Goal: Task Accomplishment & Management: Use online tool/utility

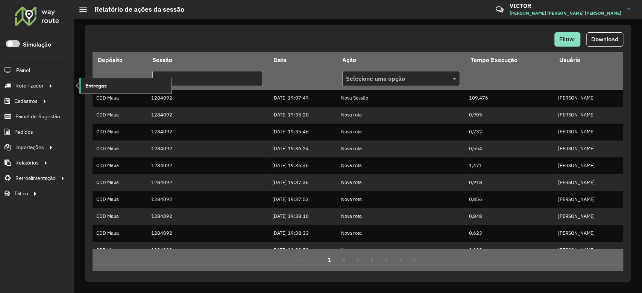
click at [102, 88] on span "Entregas" at bounding box center [95, 86] width 21 height 8
click at [120, 88] on link "Entregas" at bounding box center [125, 85] width 92 height 15
click at [100, 86] on span "Entregas" at bounding box center [95, 86] width 21 height 8
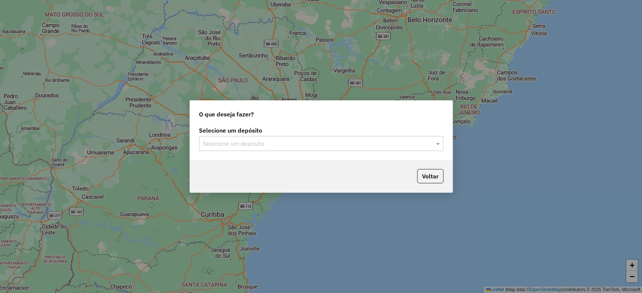
click at [230, 143] on input "text" at bounding box center [314, 143] width 222 height 9
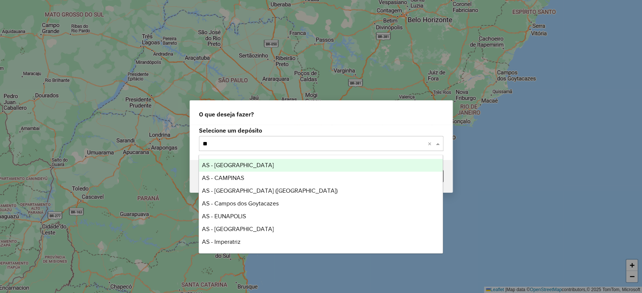
type input "***"
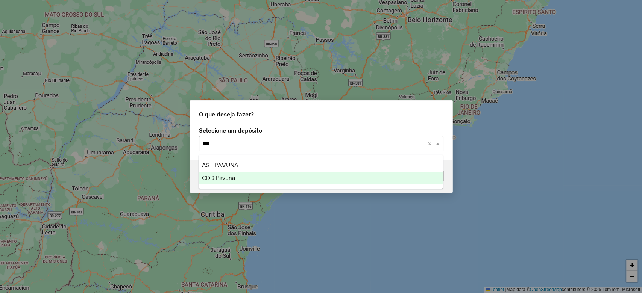
click at [243, 179] on div "CDD Pavuna" at bounding box center [321, 178] width 244 height 13
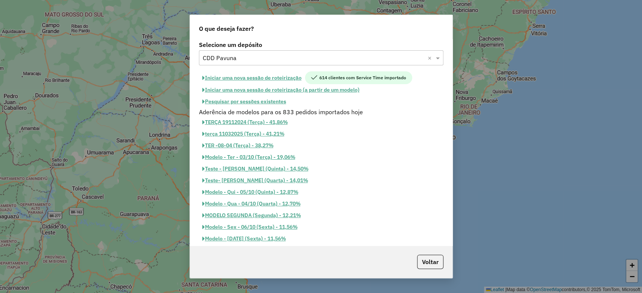
click at [246, 98] on button "Pesquisar por sessões existentes" at bounding box center [244, 102] width 91 height 12
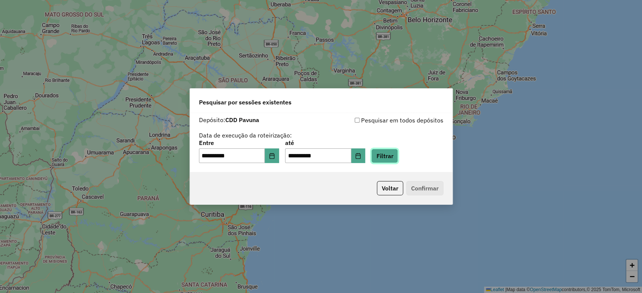
click at [392, 158] on button "Filtrar" at bounding box center [384, 156] width 27 height 14
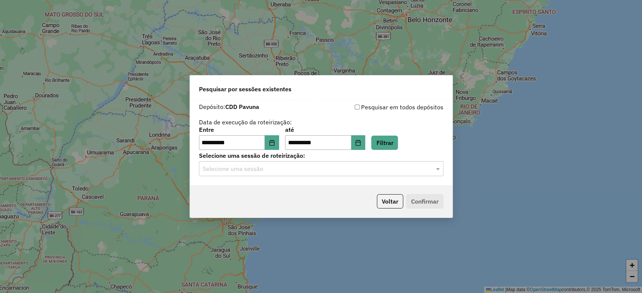
click at [301, 173] on input "text" at bounding box center [314, 169] width 222 height 9
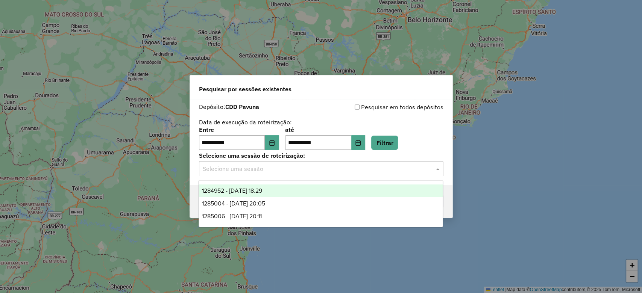
click at [298, 190] on div "1284952 - 29/09/2025 18:29" at bounding box center [321, 191] width 244 height 13
click at [310, 166] on input "text" at bounding box center [314, 169] width 222 height 9
click at [422, 135] on div "**********" at bounding box center [321, 138] width 244 height 23
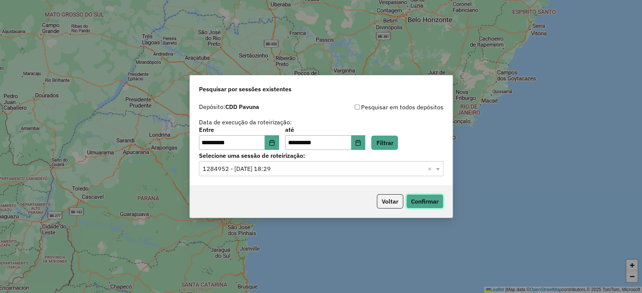
click at [421, 201] on button "Confirmar" at bounding box center [424, 201] width 37 height 14
click at [288, 167] on input "text" at bounding box center [314, 169] width 222 height 9
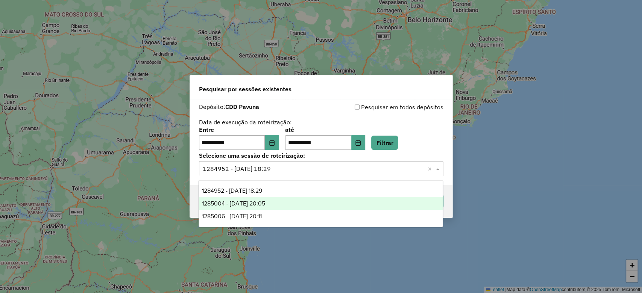
click at [265, 206] on span "1285004 - 29/09/2025 20:05" at bounding box center [233, 203] width 63 height 6
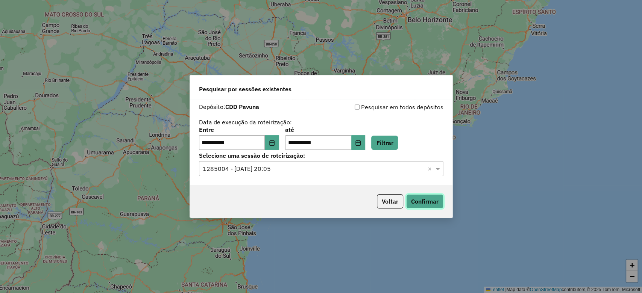
click at [425, 203] on button "Confirmar" at bounding box center [424, 201] width 37 height 14
click at [277, 175] on div "Selecione uma sessão × 1285004 - 29/09/2025 20:05 ×" at bounding box center [321, 168] width 244 height 15
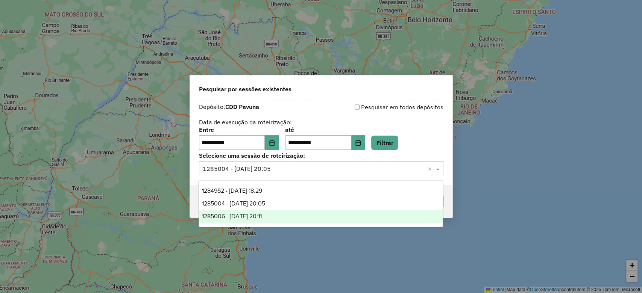
click at [280, 218] on div "1285006 - 29/09/2025 20:11" at bounding box center [321, 216] width 244 height 13
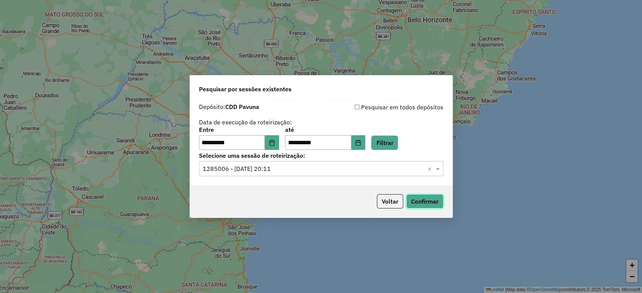
click at [406, 204] on button "Confirmar" at bounding box center [424, 201] width 37 height 14
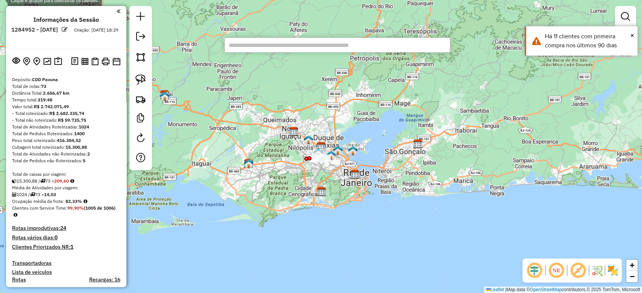
paste input "****"
type input "****"
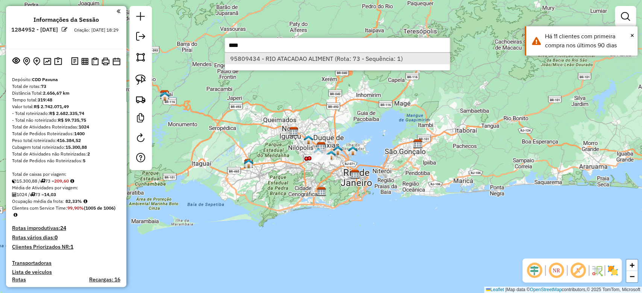
click at [324, 58] on li "95809434 - RIO ATACADAO ALIMENT (Rota: 73 - Sequência: 1)" at bounding box center [337, 58] width 225 height 11
select select "**********"
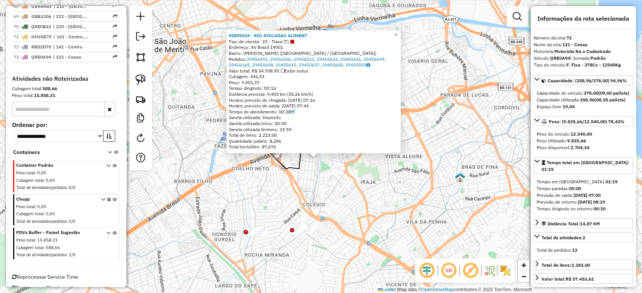
scroll to position [50, 0]
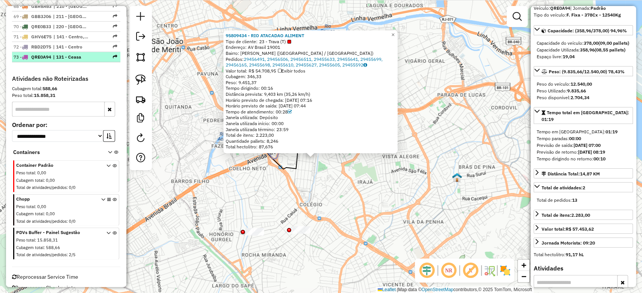
click at [77, 54] on span "| 131 - Ceasa" at bounding box center [70, 57] width 35 height 7
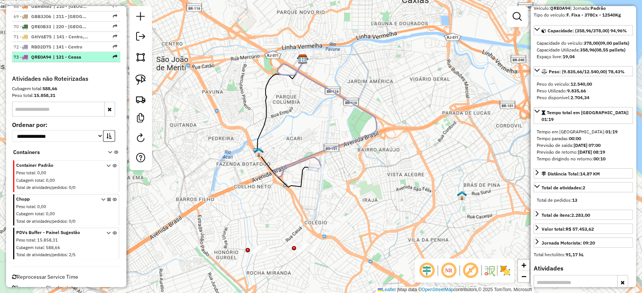
click at [77, 54] on span "| 131 - Ceasa" at bounding box center [70, 57] width 35 height 7
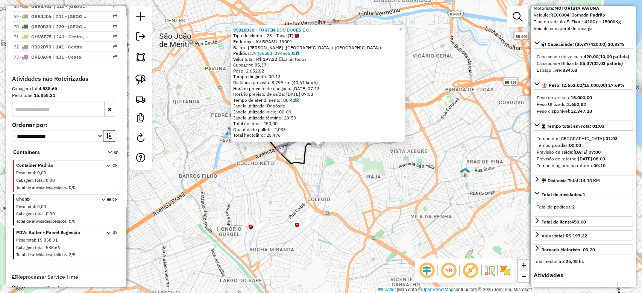
scroll to position [316, 0]
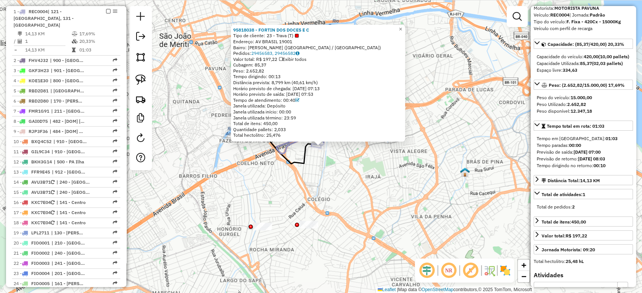
click at [316, 172] on div "95818038 - FORTIN DOS DOCES E C Tipo de cliente: 23 - Trava (T) Endereço: AV BR…" at bounding box center [321, 146] width 642 height 293
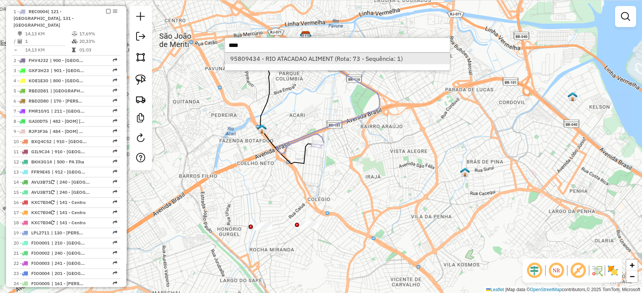
type input "****"
click at [279, 54] on li "95809434 - RIO ATACADAO ALIMENT (Rota: 73 - Sequência: 1)" at bounding box center [337, 58] width 225 height 11
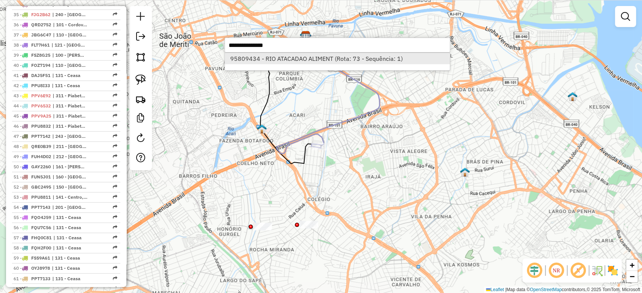
select select "**********"
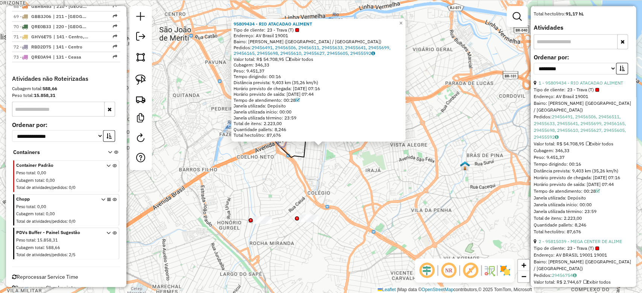
scroll to position [188, 0]
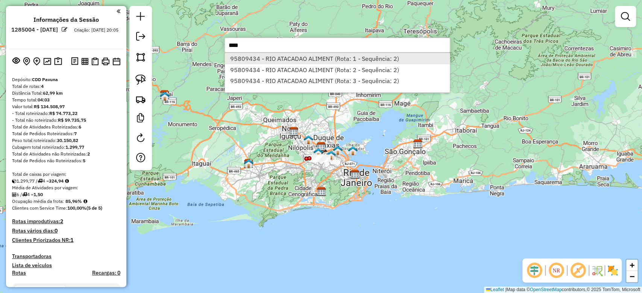
type input "****"
click at [329, 59] on li "95809434 - RIO ATACADAO ALIMENT (Rota: 1 - Sequência: 2)" at bounding box center [337, 58] width 225 height 11
select select "**********"
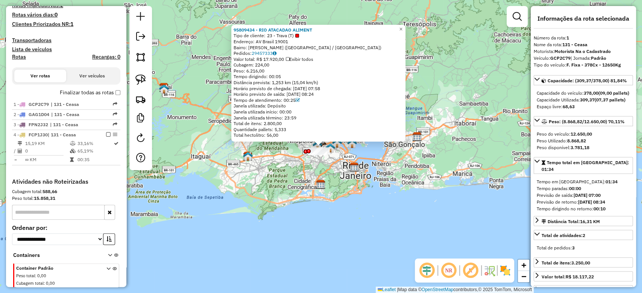
scroll to position [295, 0]
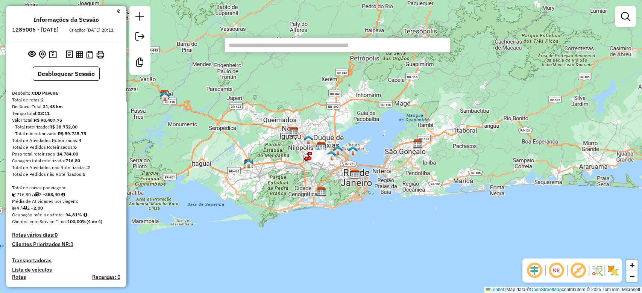
paste input "****"
type input "****"
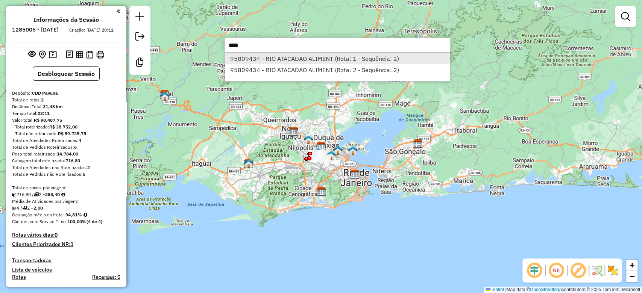
click at [322, 60] on li "95809434 - RIO ATACADAO ALIMENT (Rota: 1 - Sequência: 2)" at bounding box center [337, 58] width 225 height 11
select select "**********"
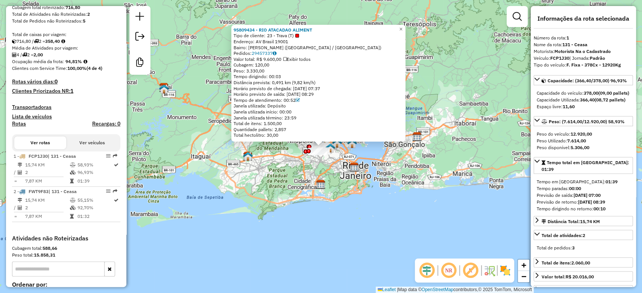
scroll to position [259, 0]
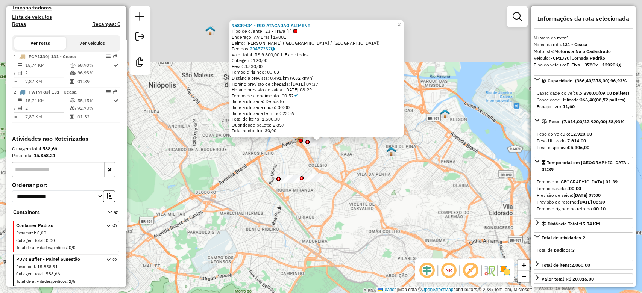
drag, startPoint x: 348, startPoint y: 55, endPoint x: 344, endPoint y: 239, distance: 183.8
click at [346, 238] on div "95809434 - RIO ATACADAO ALIMENT Tipo de cliente: 23 - Trava (T) Endereço: AV Br…" at bounding box center [321, 146] width 642 height 293
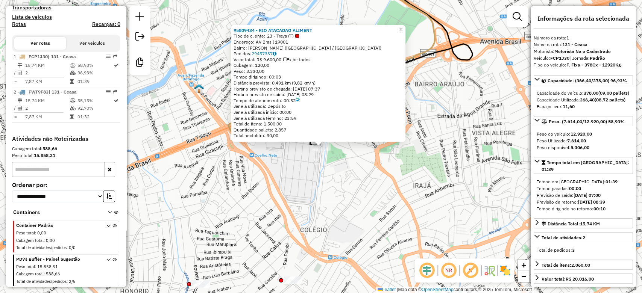
click at [325, 199] on div "95809434 - RIO ATACADAO ALIMENT Tipo de cliente: 23 - Trava (T) Endereço: AV Br…" at bounding box center [321, 146] width 642 height 293
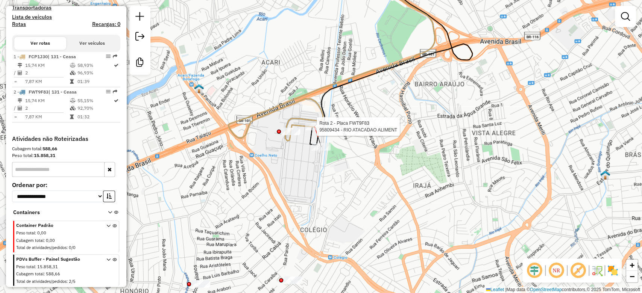
select select "**********"
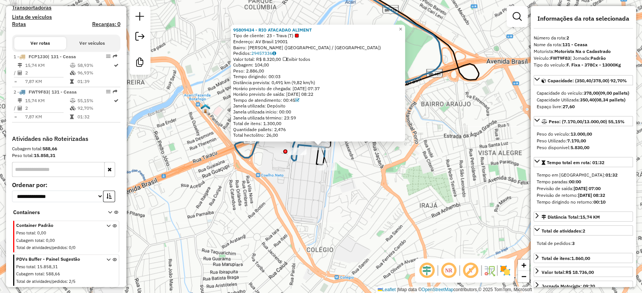
click at [308, 199] on div "95809434 - RIO ATACADAO ALIMENT Tipo de cliente: 23 - Trava (T) Endereço: AV Br…" at bounding box center [321, 146] width 642 height 293
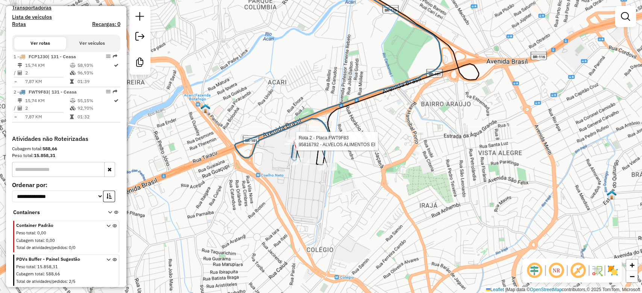
select select "**********"
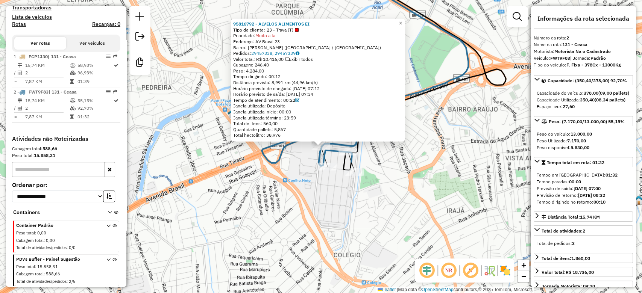
click at [319, 200] on div "95816792 - ALVELOS ALIMENTOS EI Tipo de cliente: 23 - Trava (T) Prioridade: Mui…" at bounding box center [321, 146] width 642 height 293
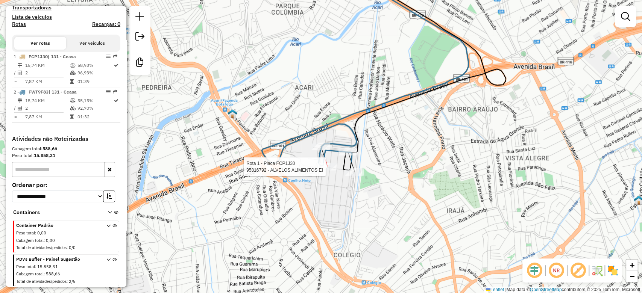
select select "**********"
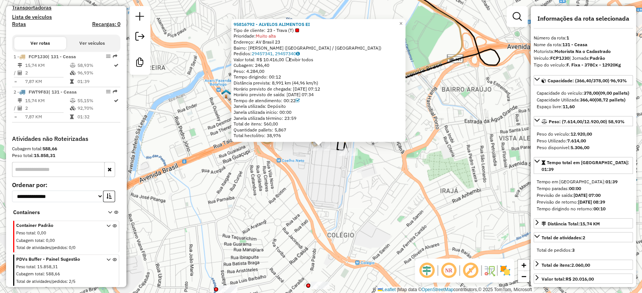
click at [327, 185] on div "95816792 - ALVELOS ALIMENTOS EI Tipo de cliente: 23 - Trava (T) Prioridade: Mui…" at bounding box center [321, 146] width 642 height 293
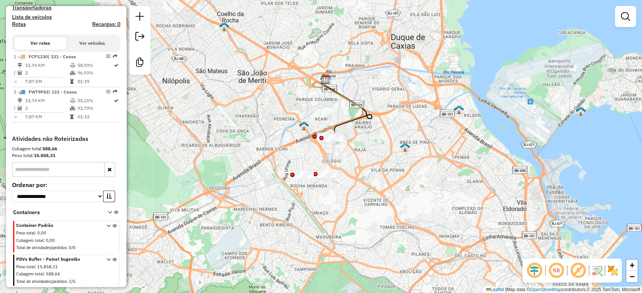
drag, startPoint x: 358, startPoint y: 180, endPoint x: 365, endPoint y: 170, distance: 12.3
click at [365, 170] on div "Janela de atendimento Grade de atendimento Capacidade Transportadoras Veículos …" at bounding box center [321, 146] width 642 height 293
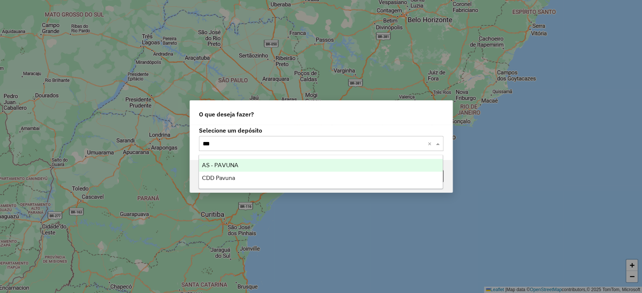
type input "****"
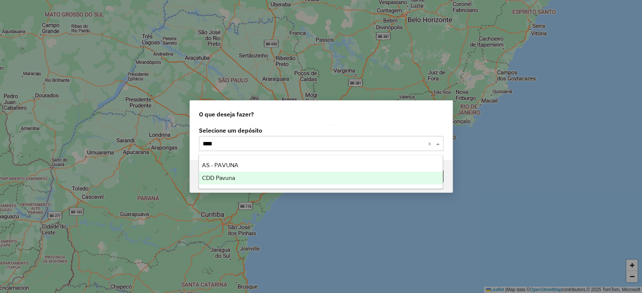
click at [224, 180] on span "CDD Pavuna" at bounding box center [218, 178] width 33 height 6
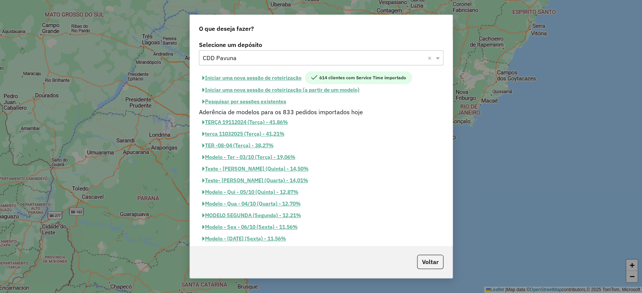
click at [271, 98] on button "Pesquisar por sessões existentes" at bounding box center [244, 102] width 91 height 12
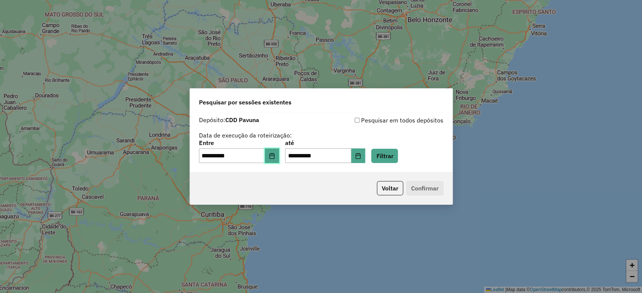
click at [274, 151] on button "Choose Date" at bounding box center [272, 155] width 14 height 15
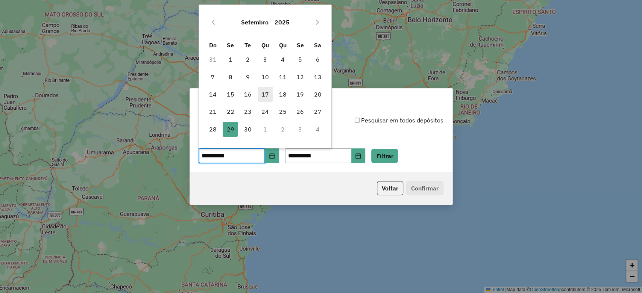
click at [266, 93] on span "17" at bounding box center [264, 94] width 15 height 15
type input "**********"
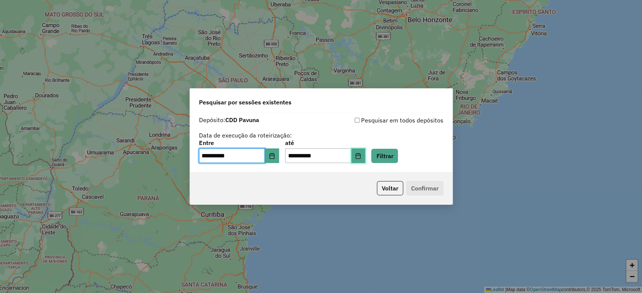
click at [360, 157] on button "Choose Date" at bounding box center [358, 155] width 14 height 15
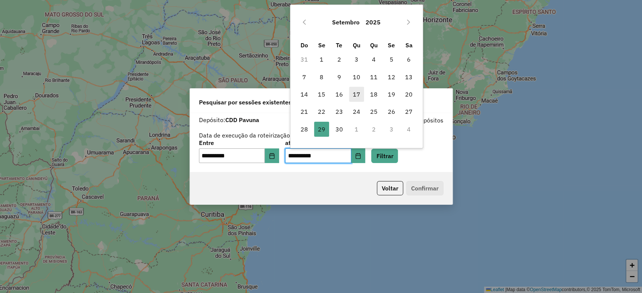
click at [353, 95] on span "17" at bounding box center [356, 94] width 15 height 15
type input "**********"
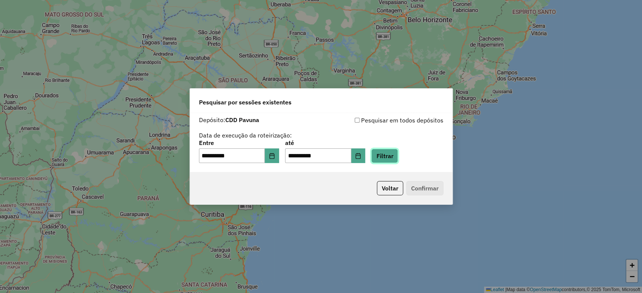
click at [382, 154] on button "Filtrar" at bounding box center [384, 156] width 27 height 14
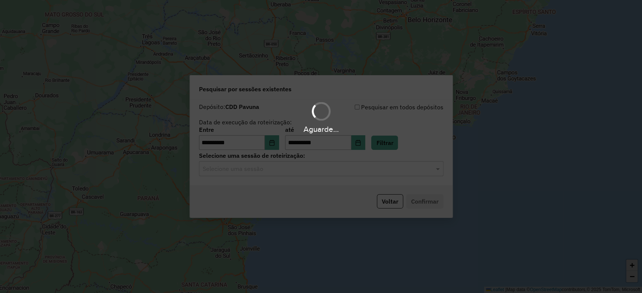
click at [251, 171] on input "text" at bounding box center [314, 169] width 222 height 9
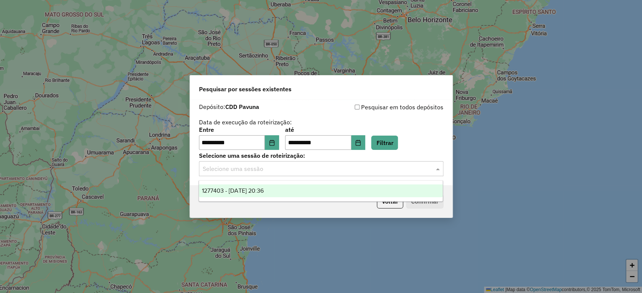
click at [258, 189] on span "1277403 - [DATE] 20:36" at bounding box center [233, 191] width 62 height 6
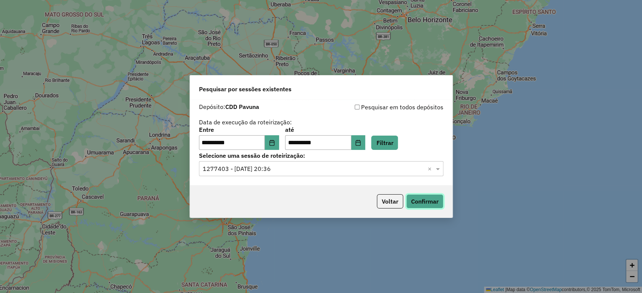
click at [425, 203] on button "Confirmar" at bounding box center [424, 201] width 37 height 14
click at [275, 144] on icon "Choose Date" at bounding box center [272, 143] width 6 height 6
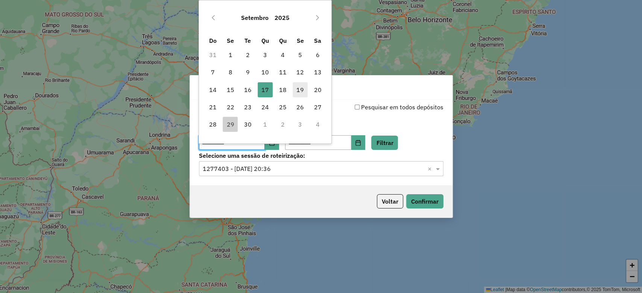
click at [297, 91] on span "19" at bounding box center [299, 89] width 15 height 15
type input "**********"
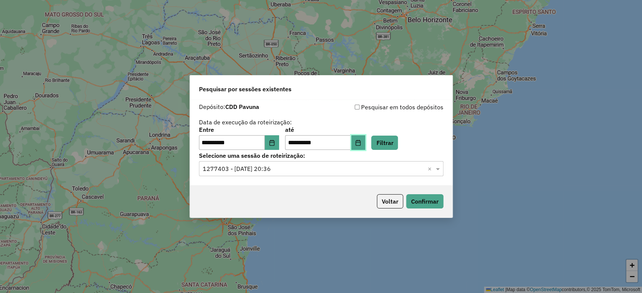
click at [361, 141] on icon "Choose Date" at bounding box center [358, 143] width 6 height 6
click at [439, 135] on div "**********" at bounding box center [321, 138] width 244 height 23
click at [392, 146] on button "Filtrar" at bounding box center [384, 143] width 27 height 14
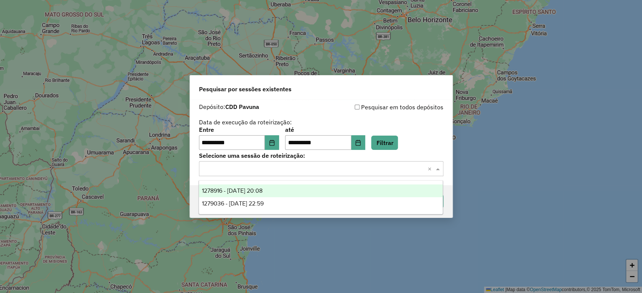
click at [262, 168] on input "text" at bounding box center [314, 169] width 222 height 9
click at [262, 188] on span "1278916 - 19/09/2025 20:08" at bounding box center [232, 191] width 61 height 6
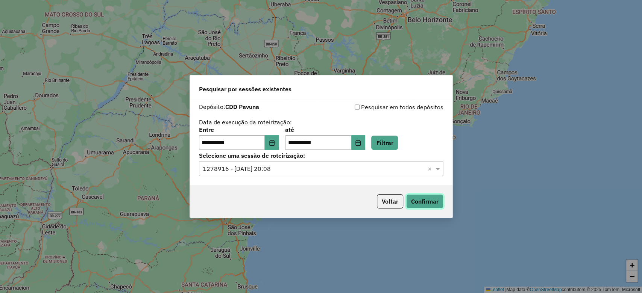
click at [422, 200] on button "Confirmar" at bounding box center [424, 201] width 37 height 14
click at [282, 170] on input "text" at bounding box center [314, 169] width 222 height 9
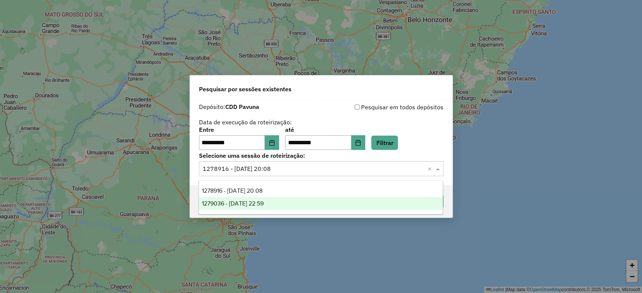
click at [280, 201] on div "1279036 - 19/09/2025 22:59" at bounding box center [321, 203] width 244 height 13
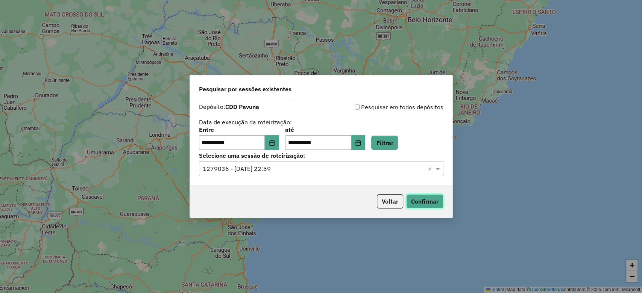
click at [423, 203] on button "Confirmar" at bounding box center [424, 201] width 37 height 14
click at [276, 147] on button "Choose Date" at bounding box center [272, 142] width 14 height 15
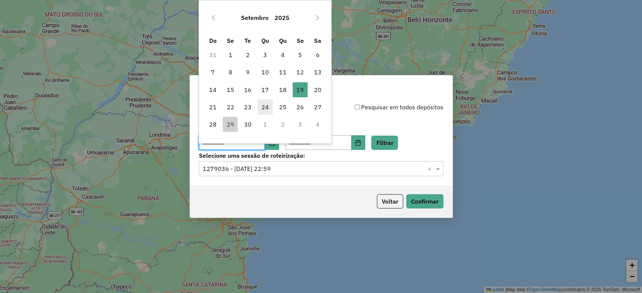
click at [268, 109] on span "24" at bounding box center [264, 107] width 15 height 15
type input "**********"
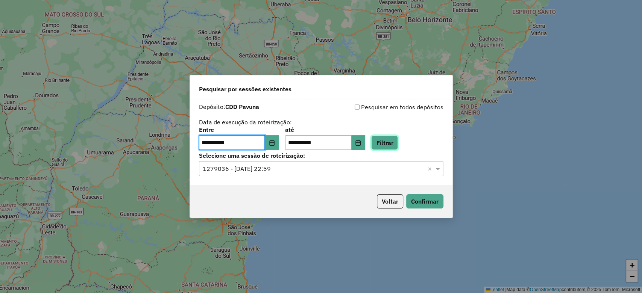
click at [397, 144] on button "Filtrar" at bounding box center [384, 143] width 27 height 14
click at [258, 172] on input "text" at bounding box center [314, 169] width 222 height 9
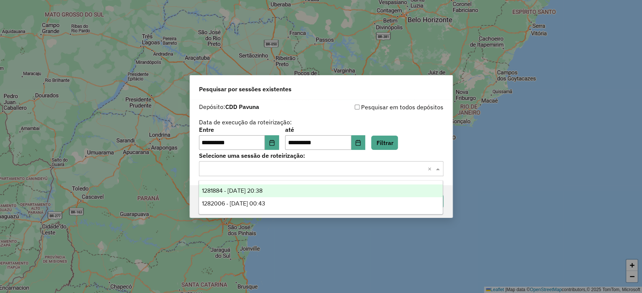
click at [262, 189] on span "1281884 - 24/09/2025 20:38" at bounding box center [232, 191] width 61 height 6
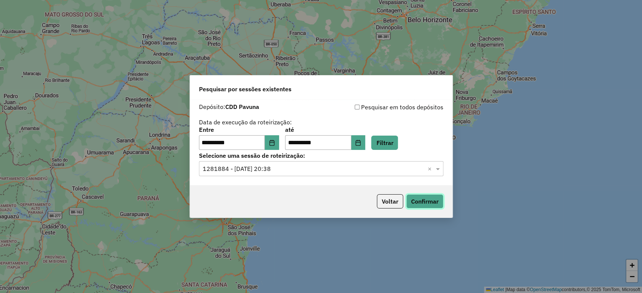
click at [421, 207] on button "Confirmar" at bounding box center [424, 201] width 37 height 14
click at [272, 167] on input "text" at bounding box center [314, 169] width 222 height 9
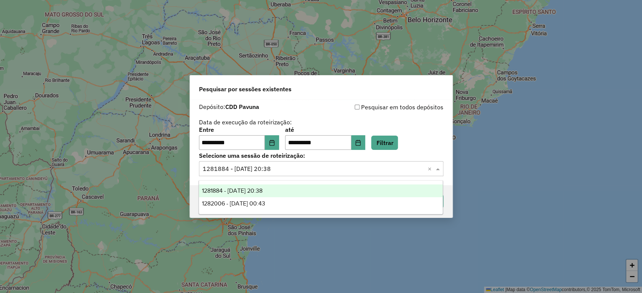
click at [276, 199] on div "1282006 - 24/09/2025 00:43" at bounding box center [321, 203] width 244 height 13
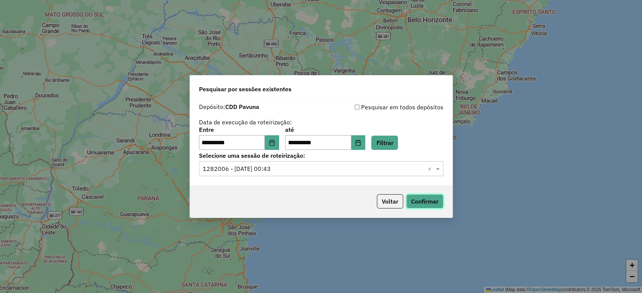
click at [423, 205] on button "Confirmar" at bounding box center [424, 201] width 37 height 14
click at [279, 148] on button "Choose Date" at bounding box center [272, 142] width 14 height 15
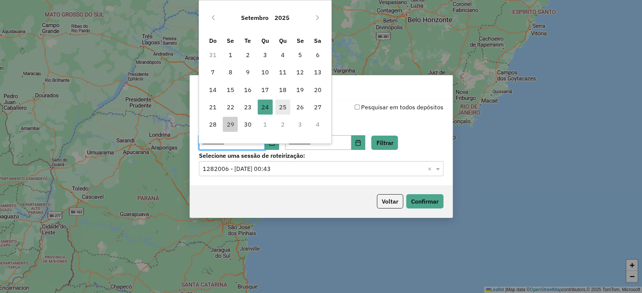
click at [281, 107] on span "25" at bounding box center [282, 107] width 15 height 15
type input "**********"
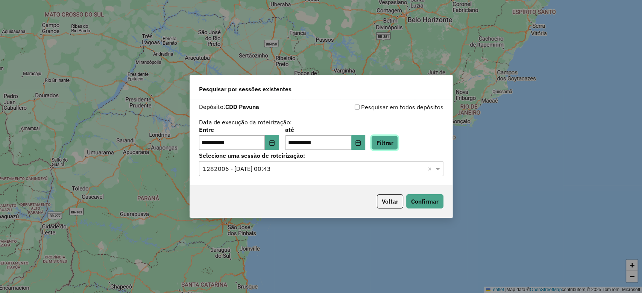
click at [385, 143] on button "Filtrar" at bounding box center [384, 143] width 27 height 14
click at [302, 174] on div "Selecione uma sessão × ×" at bounding box center [321, 168] width 244 height 15
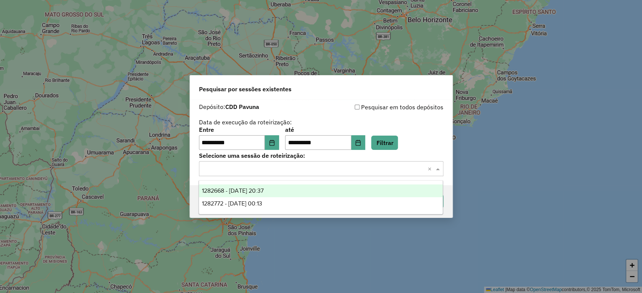
click at [297, 194] on div "1282668 - 25/09/2025 20:37" at bounding box center [321, 191] width 244 height 13
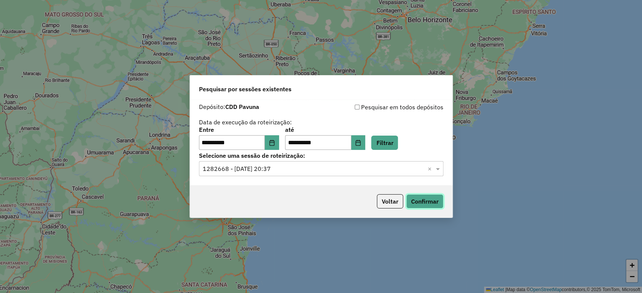
click at [424, 198] on button "Confirmar" at bounding box center [424, 201] width 37 height 14
click at [279, 165] on input "text" at bounding box center [314, 169] width 222 height 9
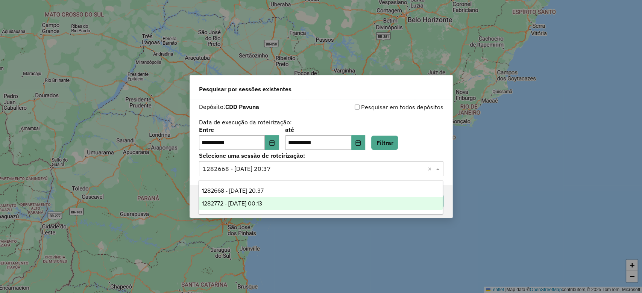
click at [283, 201] on div "1282772 - 25/09/2025 00:13" at bounding box center [321, 203] width 244 height 13
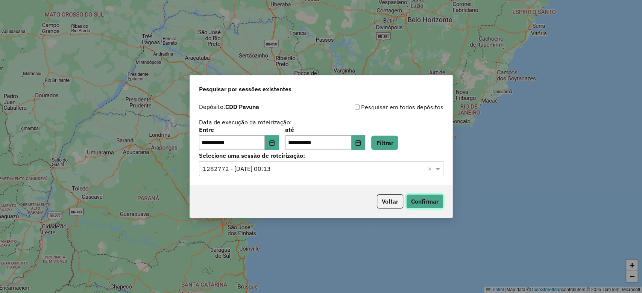
click at [414, 206] on button "Confirmar" at bounding box center [424, 201] width 37 height 14
click at [279, 139] on button "Choose Date" at bounding box center [272, 142] width 14 height 15
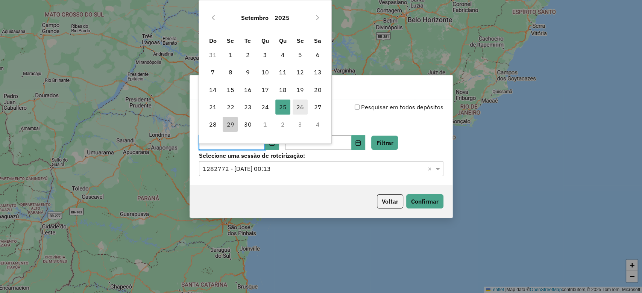
click at [298, 111] on span "26" at bounding box center [299, 107] width 15 height 15
type input "**********"
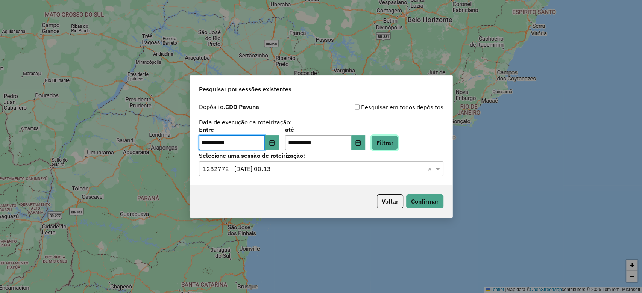
click at [386, 142] on button "Filtrar" at bounding box center [384, 143] width 27 height 14
click at [273, 170] on input "text" at bounding box center [314, 169] width 222 height 9
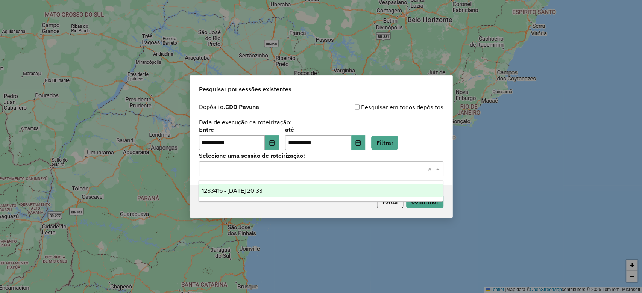
click at [273, 194] on div "1283416 - 26/09/2025 20:33" at bounding box center [321, 191] width 244 height 13
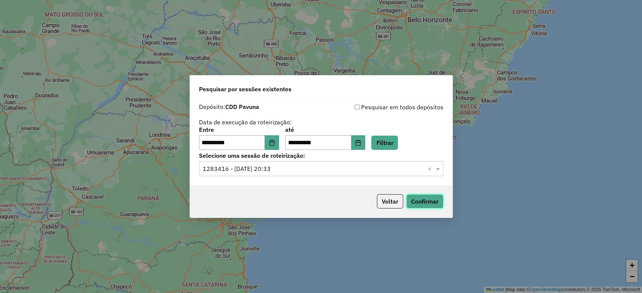
click at [435, 194] on button "Confirmar" at bounding box center [424, 201] width 37 height 14
click at [385, 204] on button "Voltar" at bounding box center [390, 201] width 26 height 14
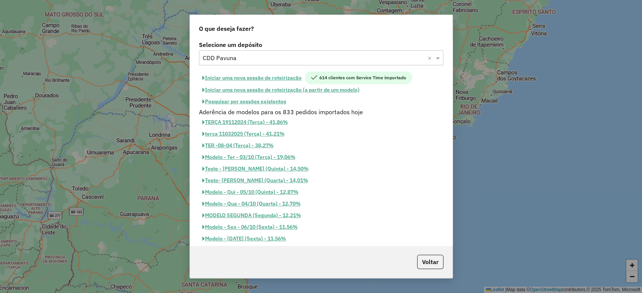
click at [245, 59] on input "text" at bounding box center [314, 58] width 222 height 9
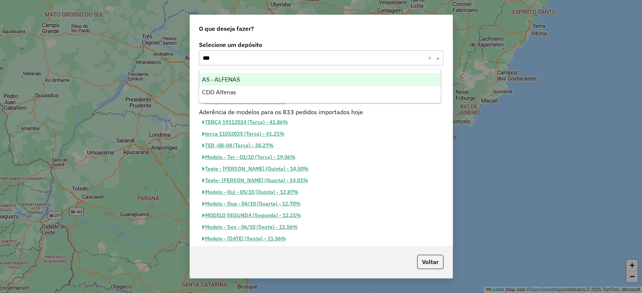
type input "****"
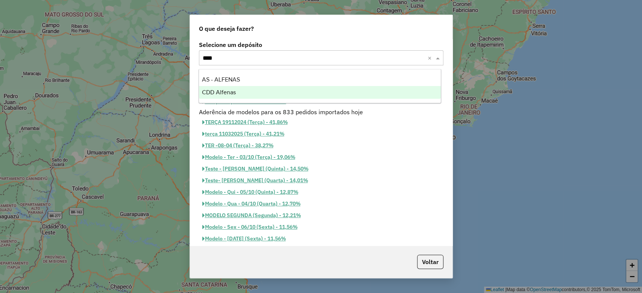
click at [254, 91] on div "CDD Alfenas" at bounding box center [320, 92] width 242 height 13
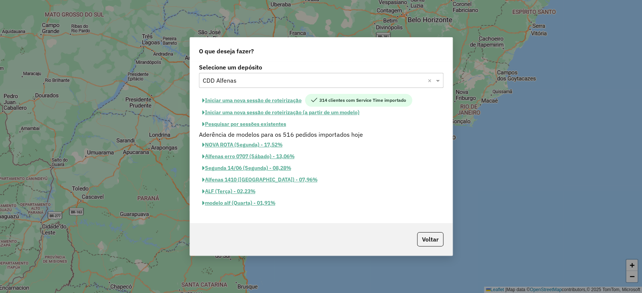
click at [249, 122] on button "Pesquisar por sessões existentes" at bounding box center [244, 124] width 91 height 12
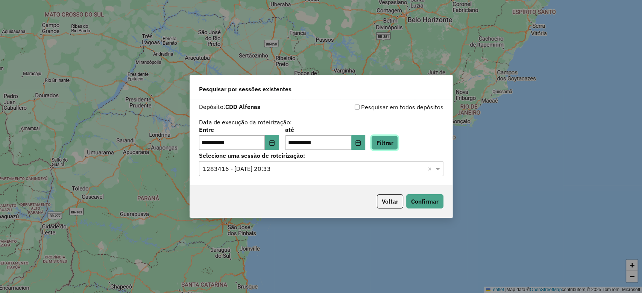
click at [393, 142] on button "Filtrar" at bounding box center [384, 143] width 27 height 14
click at [268, 169] on input "text" at bounding box center [314, 169] width 222 height 9
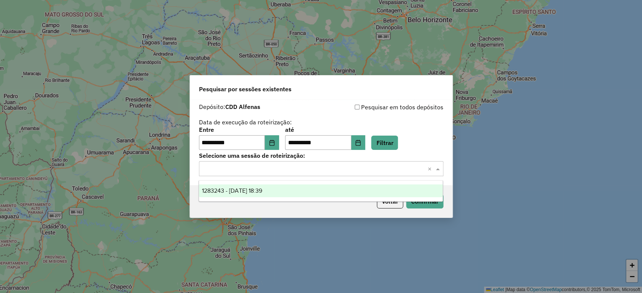
click at [271, 185] on div "1283243 - 26/09/2025 18:39" at bounding box center [321, 191] width 244 height 13
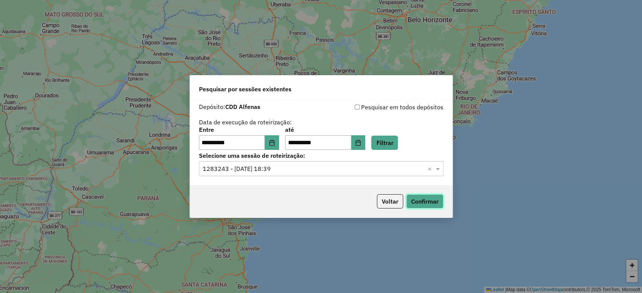
click at [420, 200] on button "Confirmar" at bounding box center [424, 201] width 37 height 14
click at [382, 197] on button "Voltar" at bounding box center [390, 201] width 26 height 14
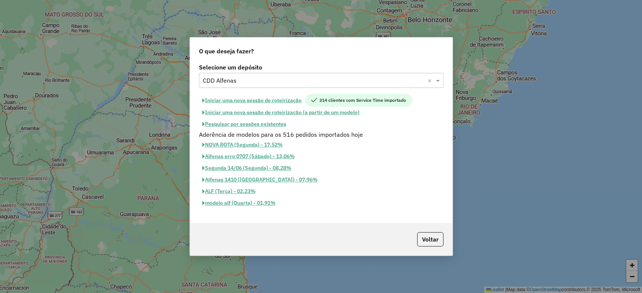
click at [223, 76] on div "Selecione um depósito × CDD Alfenas ×" at bounding box center [321, 80] width 244 height 15
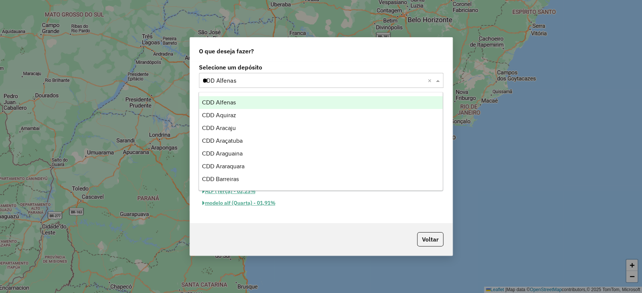
scroll to position [50, 0]
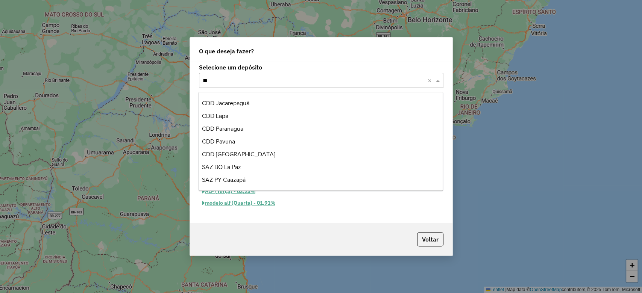
type input "***"
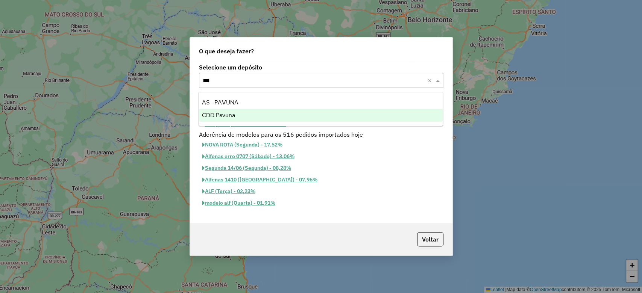
click at [240, 115] on div "CDD Pavuna" at bounding box center [321, 115] width 244 height 13
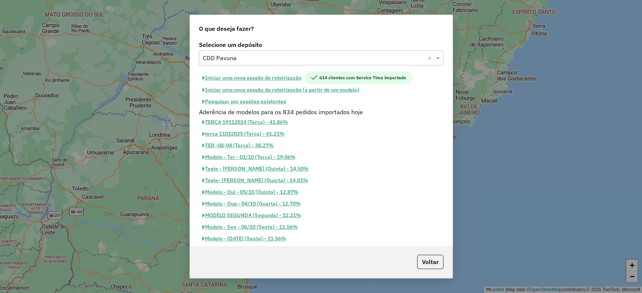
click at [250, 103] on button "Pesquisar por sessões existentes" at bounding box center [244, 102] width 91 height 12
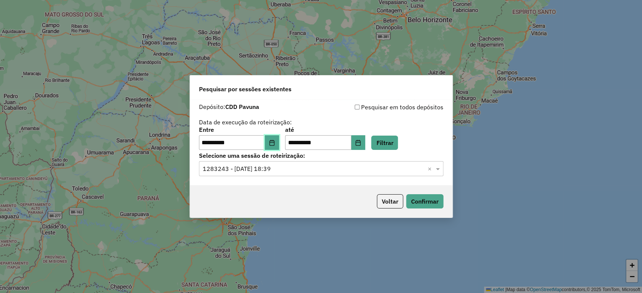
click at [273, 142] on button "Choose Date" at bounding box center [272, 142] width 14 height 15
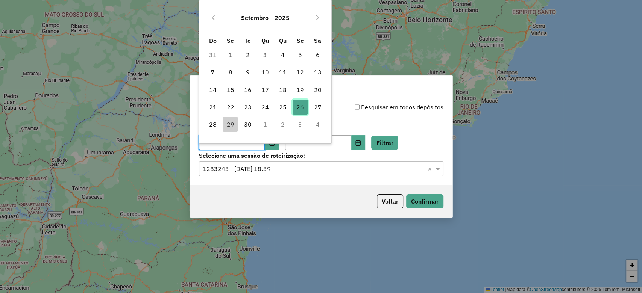
click at [309, 111] on tr "21 22 23 24 25 26 26 27" at bounding box center [265, 106] width 122 height 17
click at [312, 108] on span "27" at bounding box center [317, 107] width 15 height 15
type input "**********"
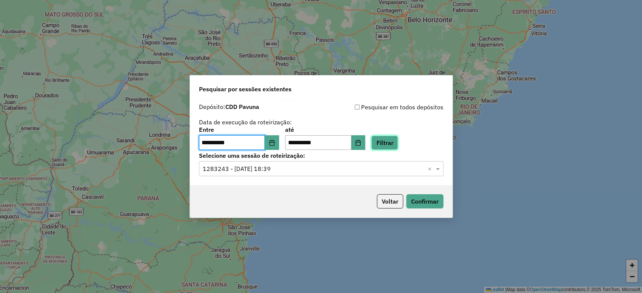
click at [392, 139] on button "Filtrar" at bounding box center [384, 143] width 27 height 14
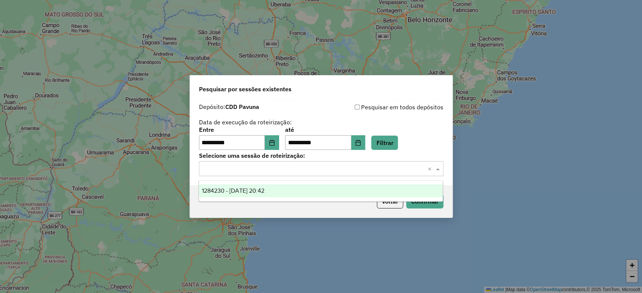
click at [274, 171] on input "text" at bounding box center [314, 169] width 222 height 9
click at [264, 188] on span "1284230 - 27/09/2025 20:42" at bounding box center [233, 191] width 62 height 6
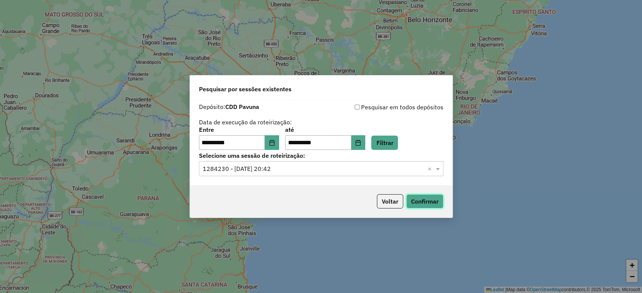
click at [424, 198] on button "Confirmar" at bounding box center [424, 201] width 37 height 14
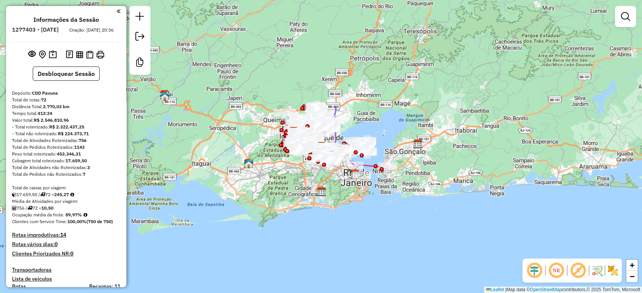
drag, startPoint x: 532, startPoint y: 264, endPoint x: 585, endPoint y: 270, distance: 54.0
click at [532, 264] on em at bounding box center [534, 271] width 18 height 18
click at [577, 268] on em at bounding box center [578, 271] width 18 height 18
click at [612, 268] on img at bounding box center [612, 271] width 12 height 12
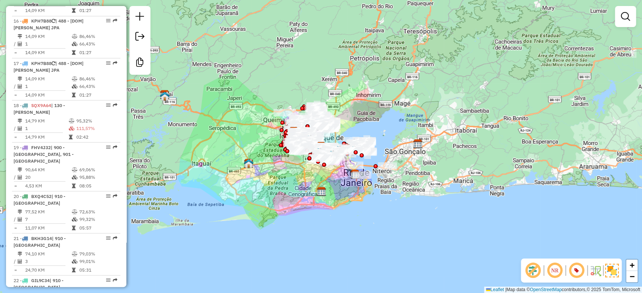
scroll to position [902, 0]
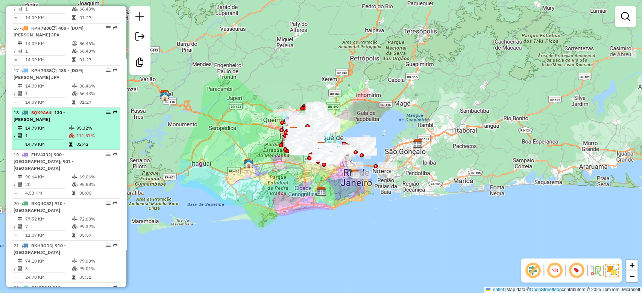
click at [76, 140] on td "02:42" at bounding box center [96, 144] width 41 height 8
select select "**********"
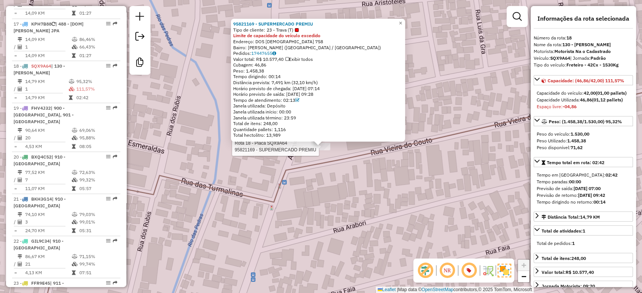
scroll to position [995, 0]
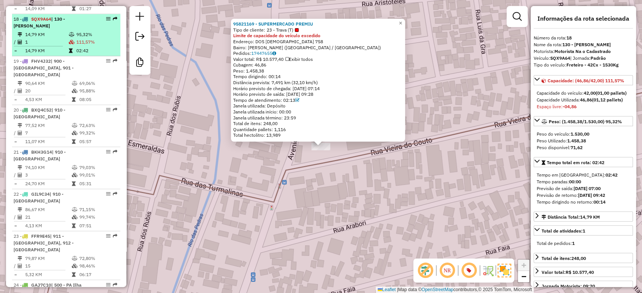
click at [82, 38] on td "111,57%" at bounding box center [96, 42] width 41 height 8
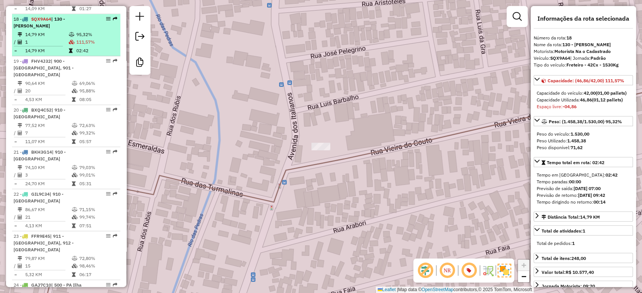
click at [81, 38] on td "111,57%" at bounding box center [96, 42] width 41 height 8
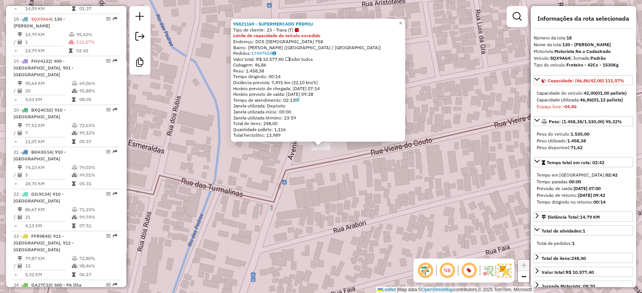
click at [329, 208] on div "Rota 18 - Placa SQX9A64 95821169 - SUPERMERCADO PREMIU 95821169 - SUPERMERCADO …" at bounding box center [321, 146] width 642 height 293
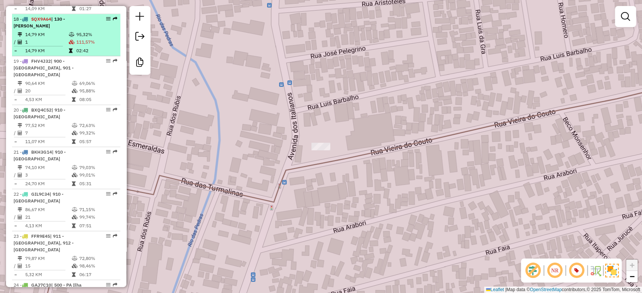
click at [82, 38] on td "111,57%" at bounding box center [96, 42] width 41 height 8
select select "**********"
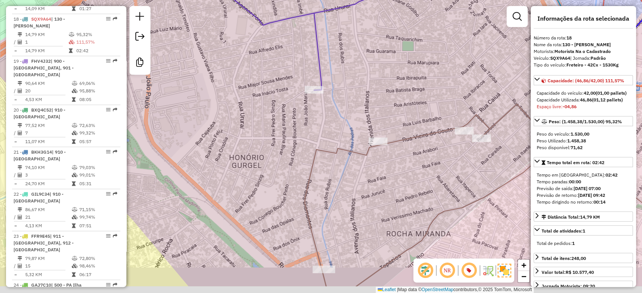
drag, startPoint x: 412, startPoint y: 128, endPoint x: 383, endPoint y: 90, distance: 48.0
click at [383, 90] on div "Janela de atendimento Grade de atendimento Capacidade Transportadoras Veículos …" at bounding box center [321, 146] width 642 height 293
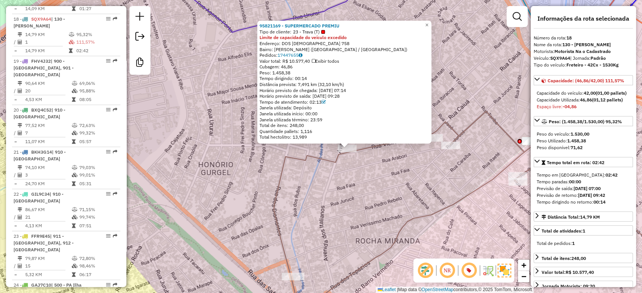
drag, startPoint x: 332, startPoint y: 186, endPoint x: 357, endPoint y: 188, distance: 26.0
click at [357, 188] on div "95821169 - SUPERMERCADO PREMIU Tipo de cliente: 23 - Trava (T) Limite de capaci…" at bounding box center [321, 146] width 642 height 293
click at [363, 180] on div "95821169 - SUPERMERCADO PREMIU Tipo de cliente: 23 - Trava (T) Limite de capaci…" at bounding box center [321, 146] width 642 height 293
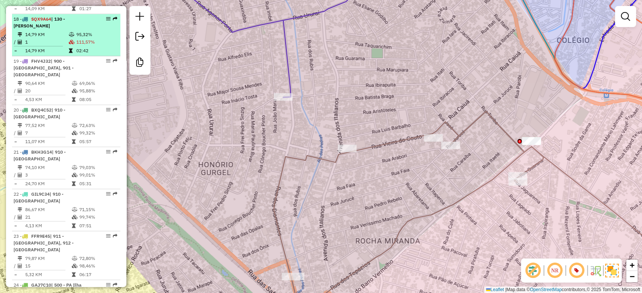
click at [76, 31] on td "95,32%" at bounding box center [96, 35] width 41 height 8
select select "**********"
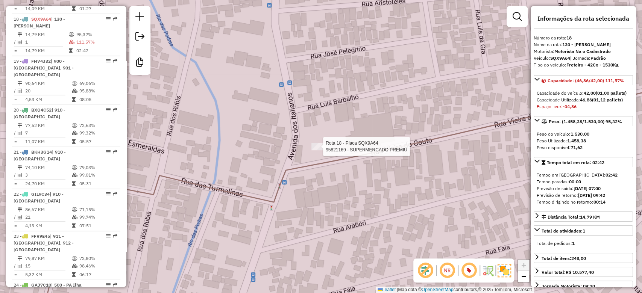
click at [317, 150] on div at bounding box center [320, 147] width 19 height 8
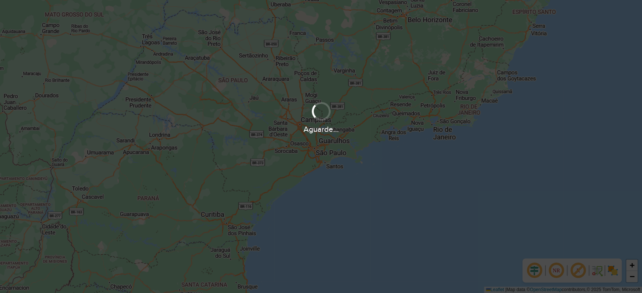
click at [392, 53] on div "Aguarde..." at bounding box center [321, 146] width 642 height 293
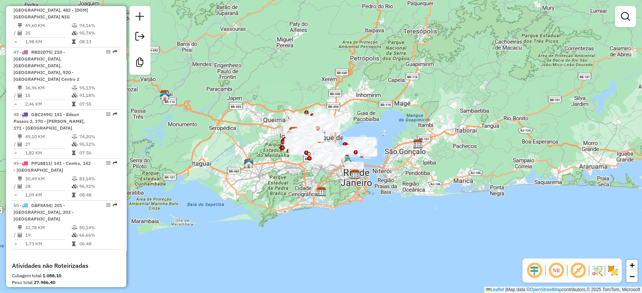
scroll to position [2273, 0]
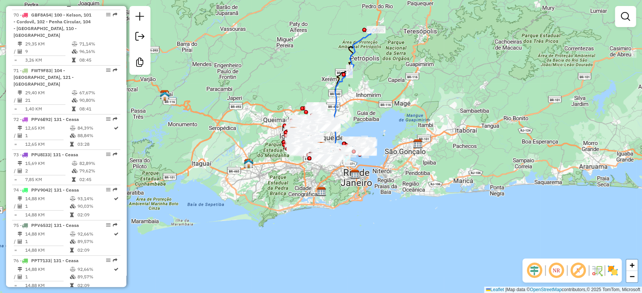
scroll to position [3158, 0]
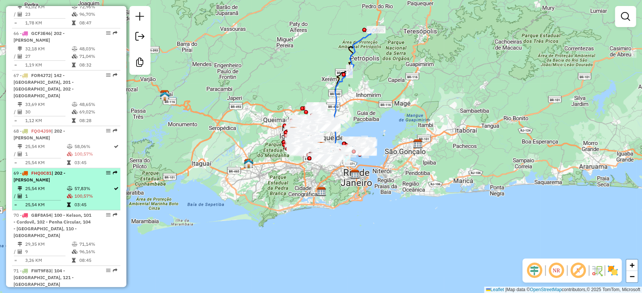
click at [65, 170] on span "| 202 - [PERSON_NAME]" at bounding box center [40, 176] width 52 height 12
select select "**********"
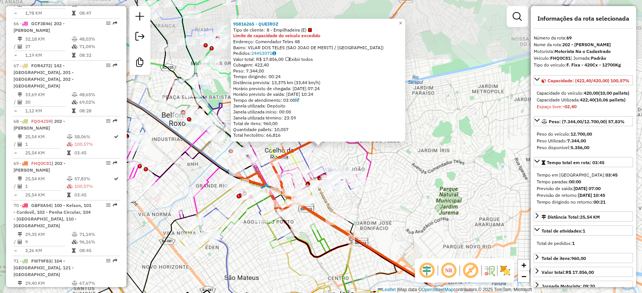
scroll to position [3182, 0]
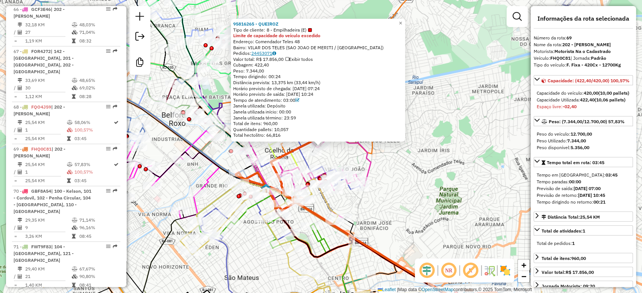
click at [272, 52] on link "24453071" at bounding box center [263, 53] width 25 height 6
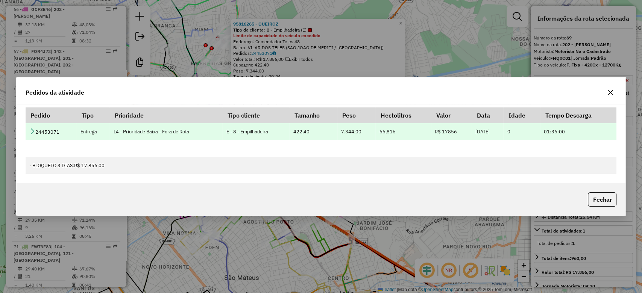
click at [31, 132] on icon at bounding box center [32, 131] width 6 height 6
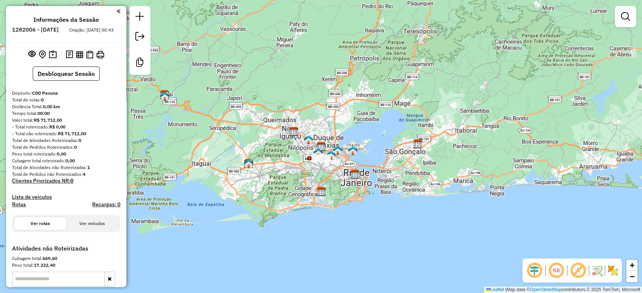
scroll to position [115, 0]
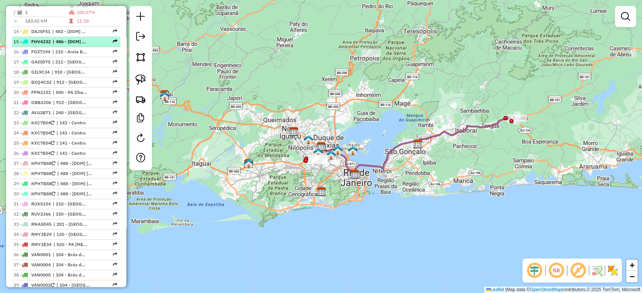
scroll to position [401, 0]
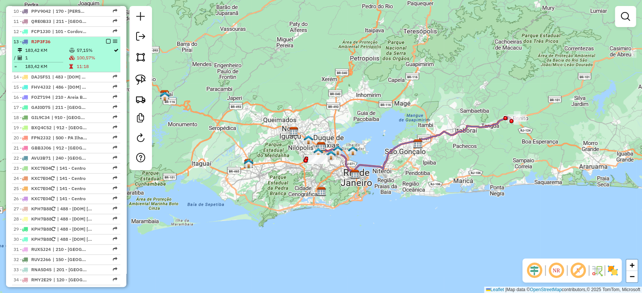
click at [76, 57] on td "100,57%" at bounding box center [94, 58] width 37 height 8
select select "**********"
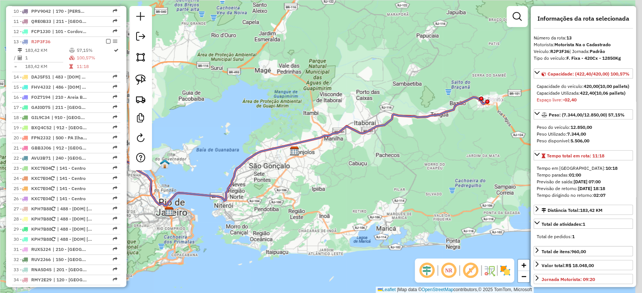
click at [457, 157] on div "Janela de atendimento Grade de atendimento Capacidade Transportadoras Veículos …" at bounding box center [321, 146] width 642 height 293
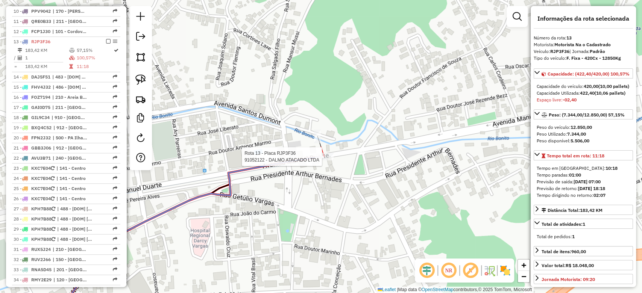
click at [325, 161] on div at bounding box center [324, 157] width 19 height 8
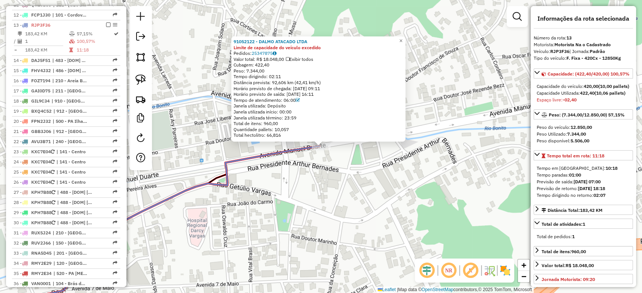
scroll to position [430, 0]
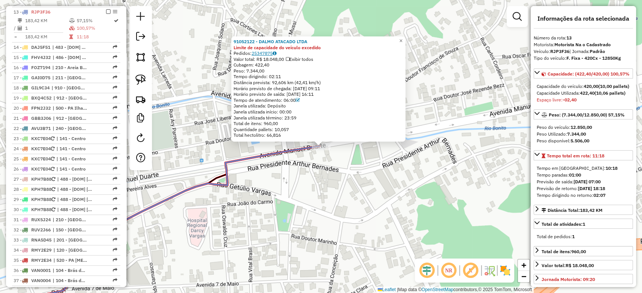
click at [265, 54] on link "25347875" at bounding box center [263, 53] width 25 height 6
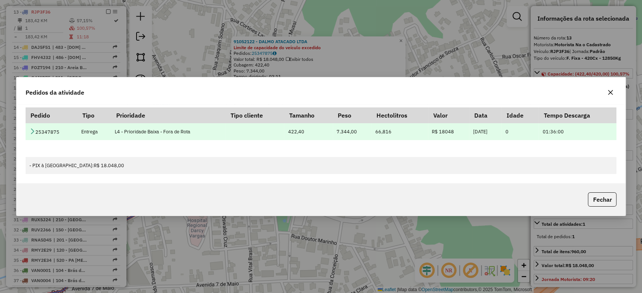
click at [33, 129] on icon at bounding box center [32, 131] width 6 height 6
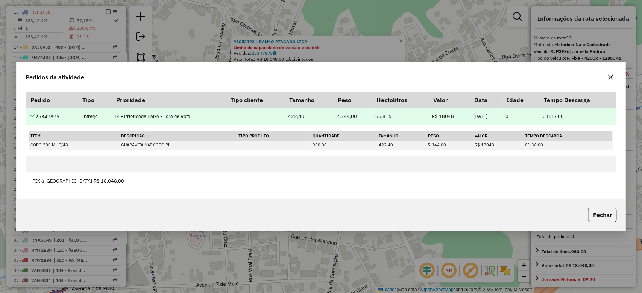
click at [33, 129] on td "Item Descrição Tipo Produto Quantidade Tamanho Peso Valor Tempo Descarga COPO 2…" at bounding box center [321, 140] width 591 height 31
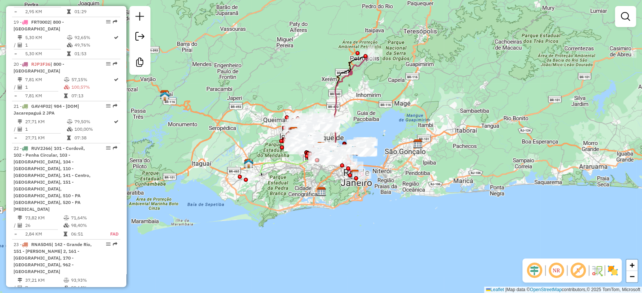
scroll to position [1053, 0]
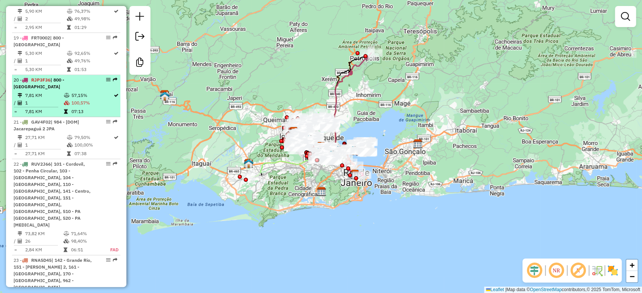
click at [73, 92] on td "57,15%" at bounding box center [92, 96] width 42 height 8
select select "**********"
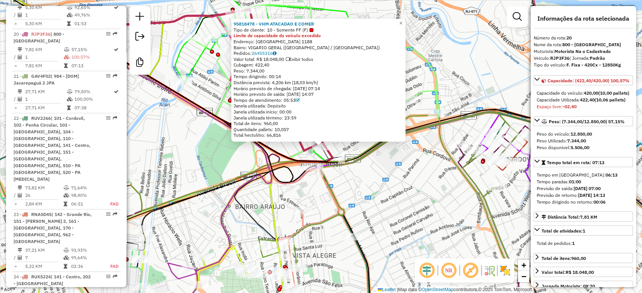
scroll to position [1107, 0]
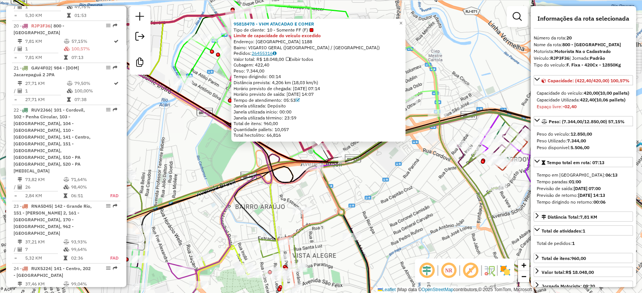
click at [272, 55] on link "26455316" at bounding box center [263, 53] width 25 height 6
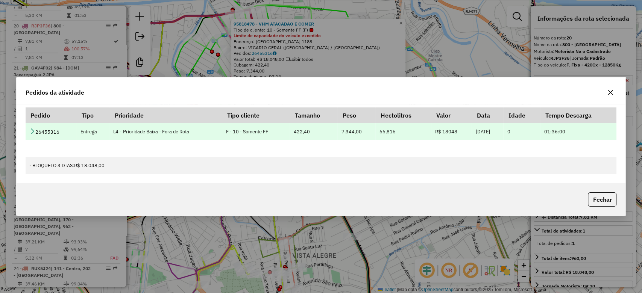
click at [32, 133] on icon at bounding box center [32, 131] width 6 height 6
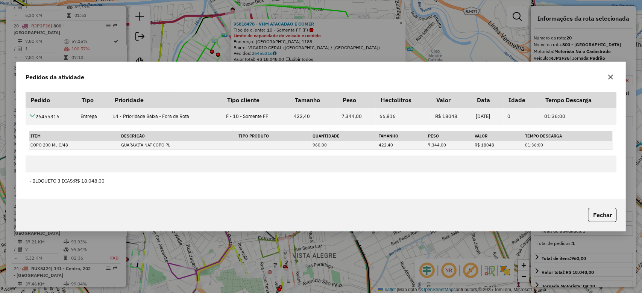
drag, startPoint x: 610, startPoint y: 220, endPoint x: 444, endPoint y: 2, distance: 273.9
click at [609, 219] on button "Fechar" at bounding box center [602, 215] width 29 height 14
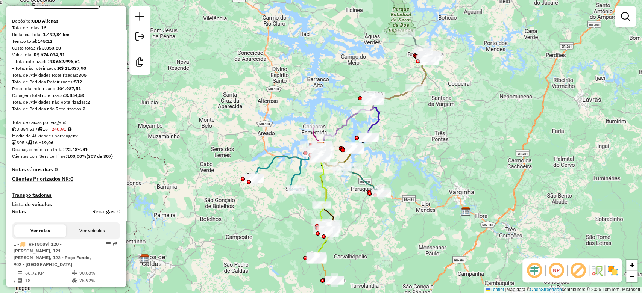
scroll to position [23, 0]
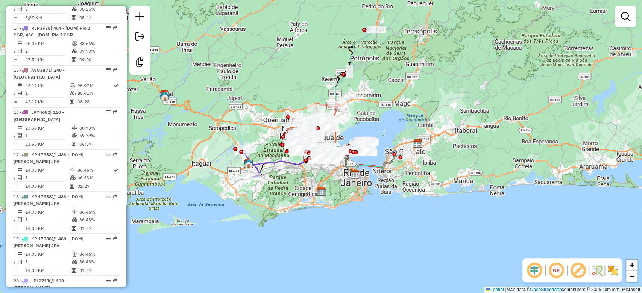
scroll to position [651, 0]
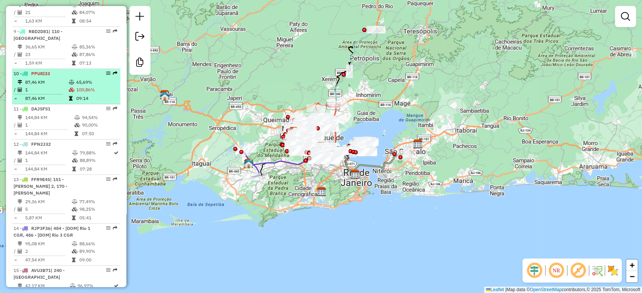
click at [64, 79] on td "87,46 KM" at bounding box center [47, 83] width 44 height 8
select select "**********"
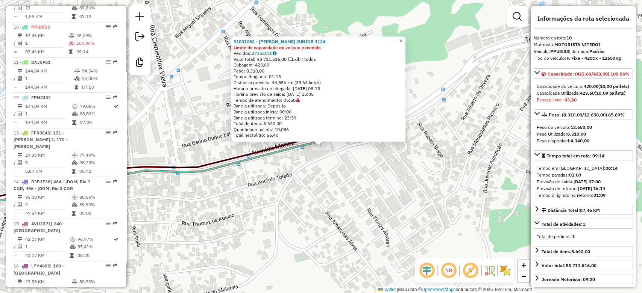
scroll to position [707, 0]
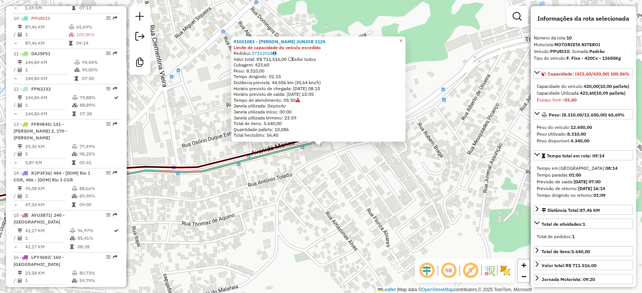
click at [261, 56] on div "Valor total: R$ 711.516,00 Exibir todos" at bounding box center [318, 59] width 170 height 6
click at [262, 53] on link "27352018" at bounding box center [263, 53] width 25 height 6
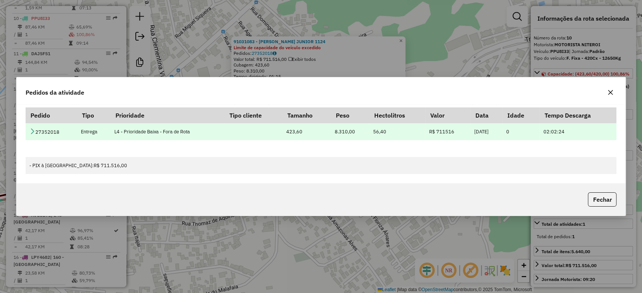
click at [30, 134] on icon at bounding box center [32, 131] width 6 height 6
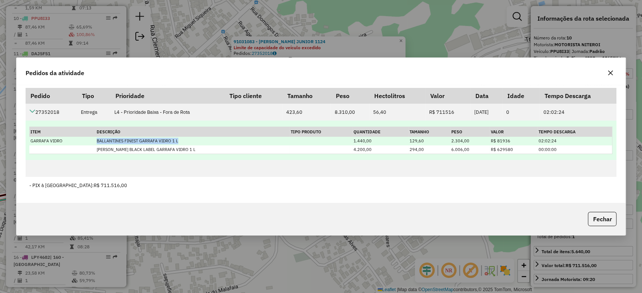
drag, startPoint x: 96, startPoint y: 141, endPoint x: 182, endPoint y: 139, distance: 86.1
click at [180, 141] on td "BALLANTINES FINEST GARRAFA VIDRO 1 L" at bounding box center [192, 141] width 194 height 9
copy td "BALLANTINES FINEST GARRAFA VIDRO 1 L"
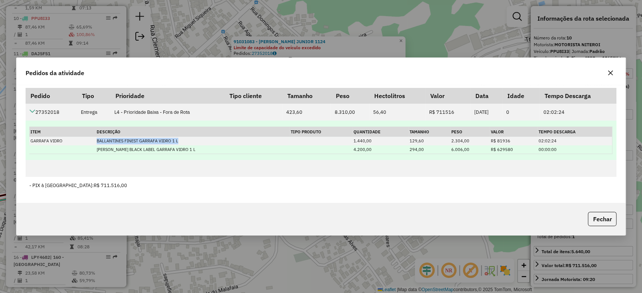
drag, startPoint x: 95, startPoint y: 151, endPoint x: 207, endPoint y: 150, distance: 112.4
click at [207, 150] on td "[PERSON_NAME] BLACK LABEL GARRAFA VIDRO 1 L" at bounding box center [192, 149] width 194 height 9
copy td "[PERSON_NAME] BLACK LABEL GARRAFA VIDRO 1 L"
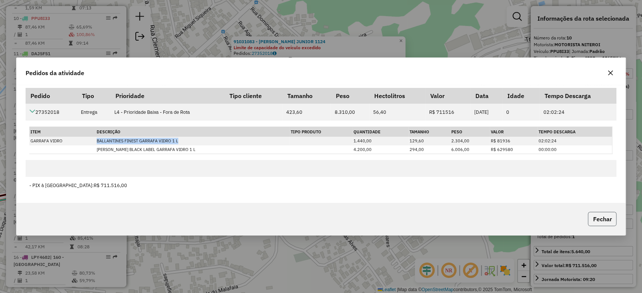
click at [609, 220] on button "Fechar" at bounding box center [602, 219] width 29 height 14
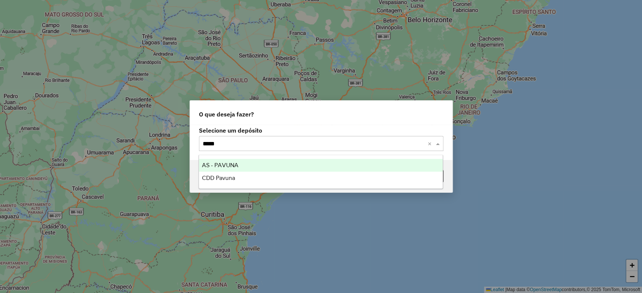
type input "******"
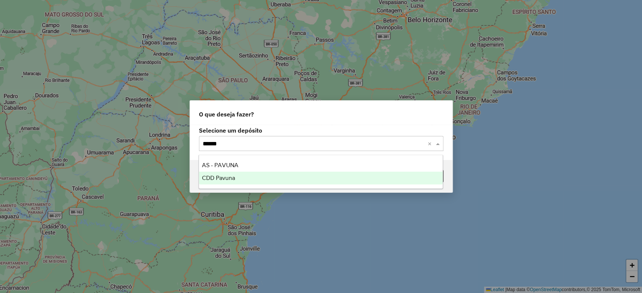
click at [229, 175] on span "CDD Pavuna" at bounding box center [218, 178] width 33 height 6
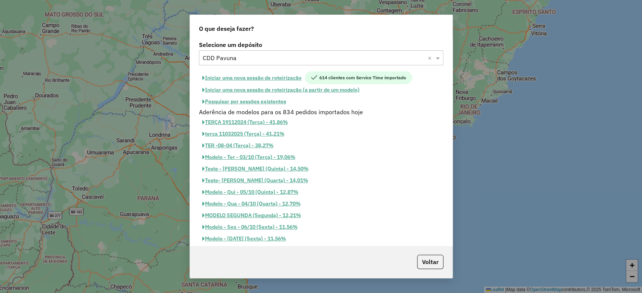
click at [270, 102] on button "Pesquisar por sessões existentes" at bounding box center [244, 102] width 91 height 12
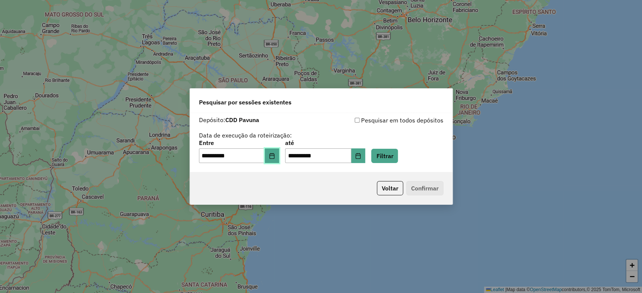
click at [274, 157] on icon "Choose Date" at bounding box center [271, 156] width 5 height 6
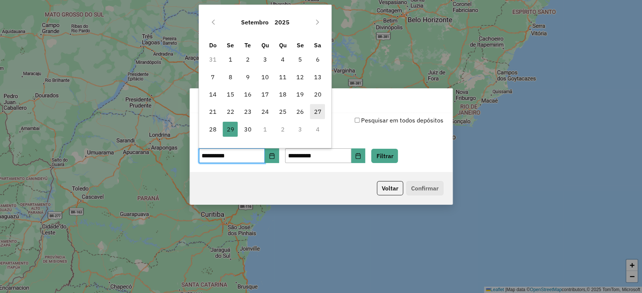
click at [318, 114] on span "27" at bounding box center [317, 111] width 15 height 15
type input "**********"
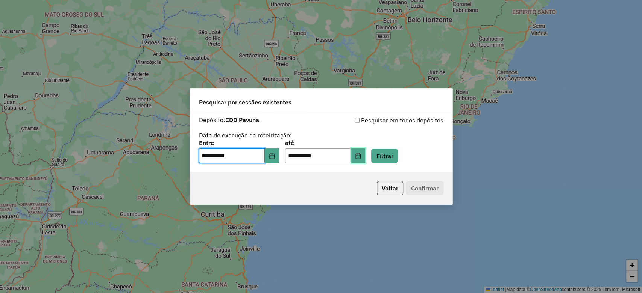
click at [361, 153] on icon "Choose Date" at bounding box center [358, 156] width 6 height 6
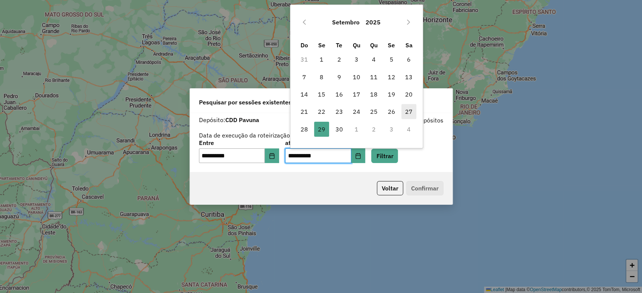
click at [406, 110] on span "27" at bounding box center [408, 111] width 15 height 15
type input "**********"
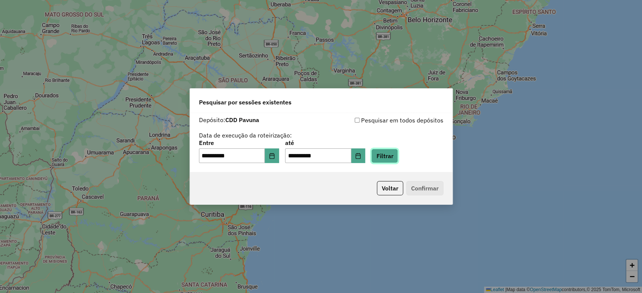
click at [398, 156] on button "Filtrar" at bounding box center [384, 156] width 27 height 14
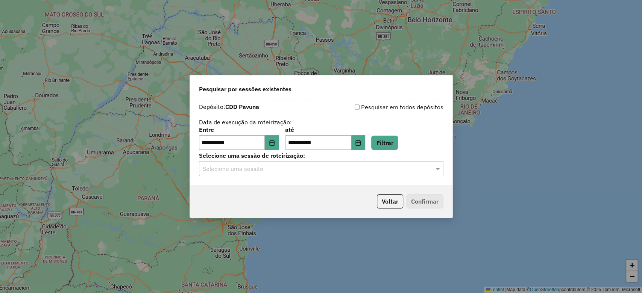
click at [271, 170] on input "text" at bounding box center [314, 169] width 222 height 9
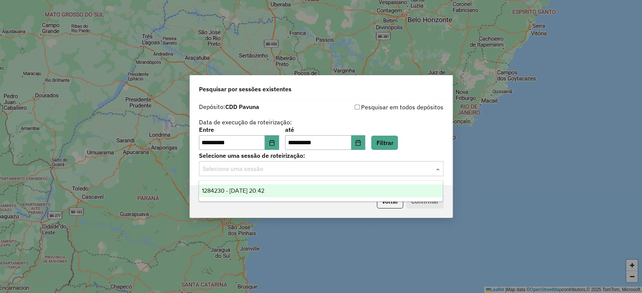
click at [264, 189] on span "1284230 - [DATE] 20:42" at bounding box center [233, 191] width 62 height 6
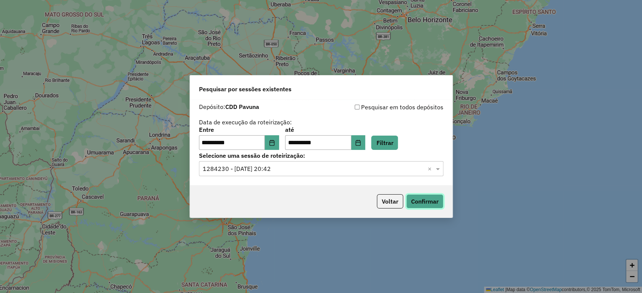
click at [423, 207] on button "Confirmar" at bounding box center [424, 201] width 37 height 14
click at [274, 145] on icon "Choose Date" at bounding box center [271, 143] width 5 height 6
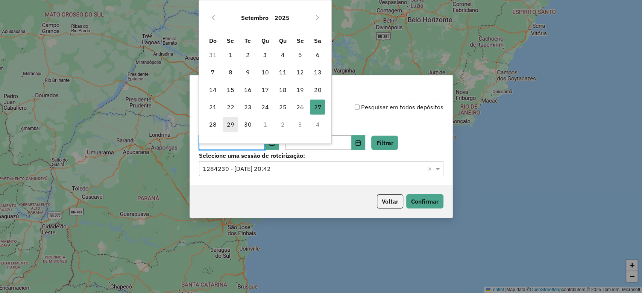
click at [226, 120] on span "29" at bounding box center [230, 124] width 15 height 15
type input "**********"
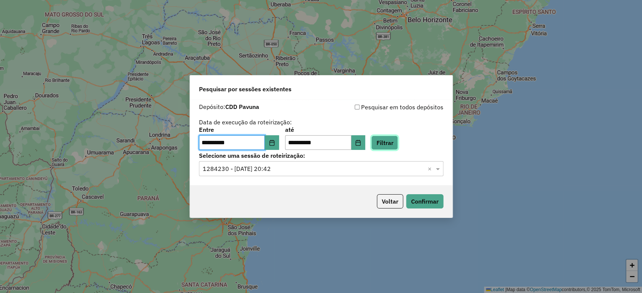
click at [386, 141] on button "Filtrar" at bounding box center [384, 143] width 27 height 14
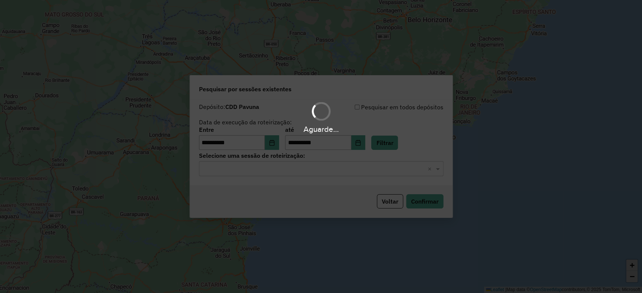
click at [287, 171] on input "text" at bounding box center [314, 169] width 222 height 9
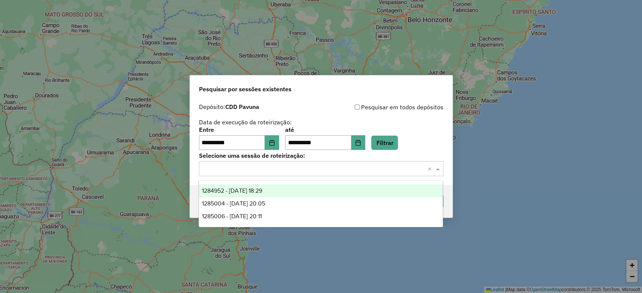
click at [262, 191] on span "1284952 - [DATE] 18:29" at bounding box center [232, 191] width 60 height 6
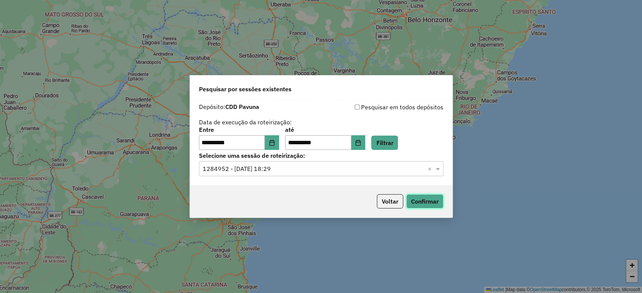
click at [420, 204] on button "Confirmar" at bounding box center [424, 201] width 37 height 14
click at [274, 141] on icon "Choose Date" at bounding box center [271, 143] width 5 height 6
click at [432, 132] on div "**********" at bounding box center [321, 138] width 244 height 23
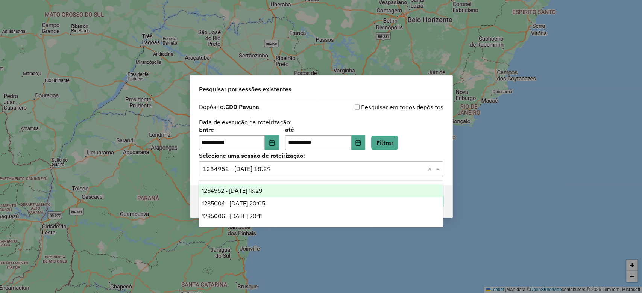
click at [316, 166] on input "text" at bounding box center [314, 169] width 222 height 9
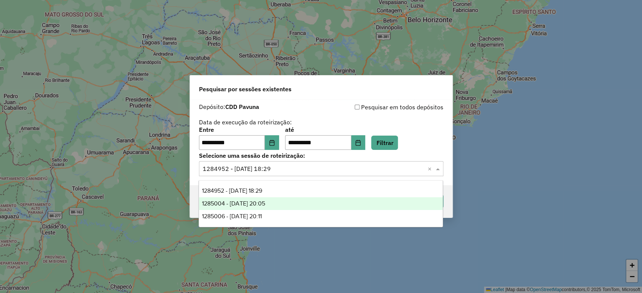
click at [286, 203] on div "1285004 - [DATE] 20:05" at bounding box center [321, 203] width 244 height 13
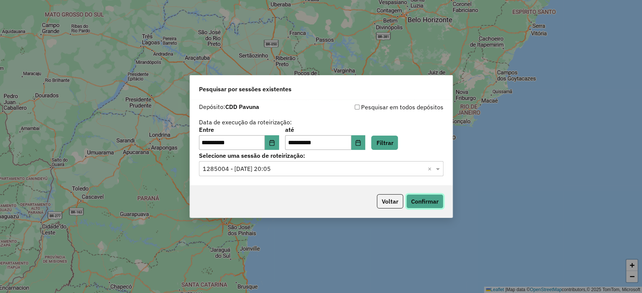
click at [430, 201] on button "Confirmar" at bounding box center [424, 201] width 37 height 14
click at [253, 170] on input "text" at bounding box center [314, 169] width 222 height 9
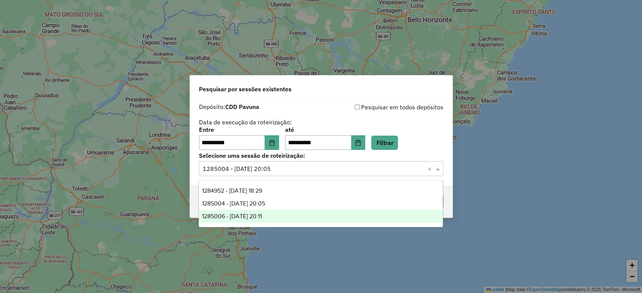
click at [262, 215] on span "1285006 - 29/09/2025 20:11" at bounding box center [232, 216] width 60 height 6
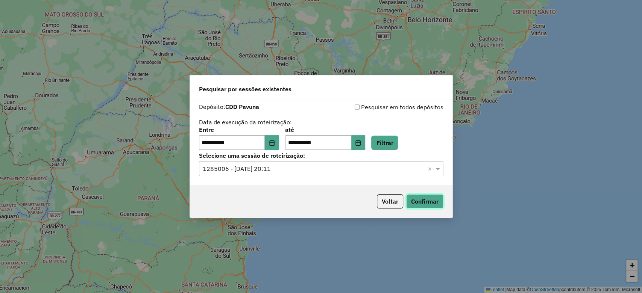
click at [422, 202] on button "Confirmar" at bounding box center [424, 201] width 37 height 14
click at [274, 141] on icon "Choose Date" at bounding box center [271, 143] width 5 height 6
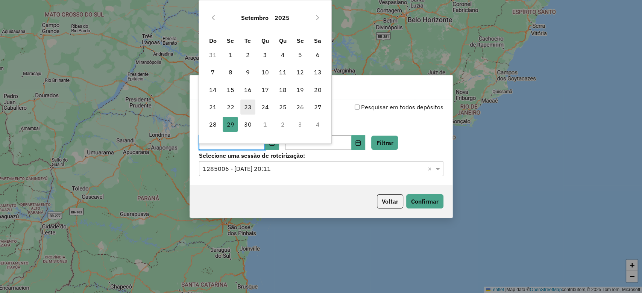
click at [247, 105] on span "23" at bounding box center [247, 107] width 15 height 15
type input "**********"
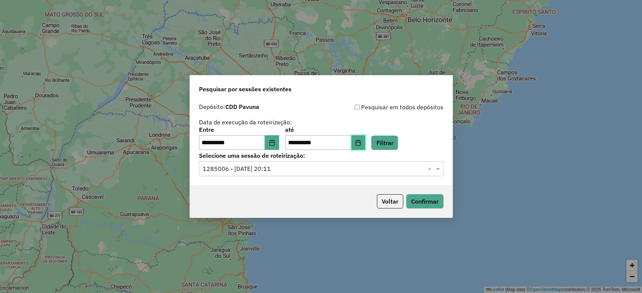
click at [361, 143] on button "Choose Date" at bounding box center [358, 142] width 14 height 15
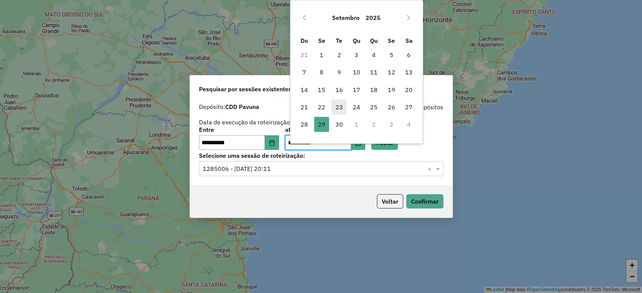
click at [336, 104] on span "23" at bounding box center [338, 107] width 15 height 15
type input "**********"
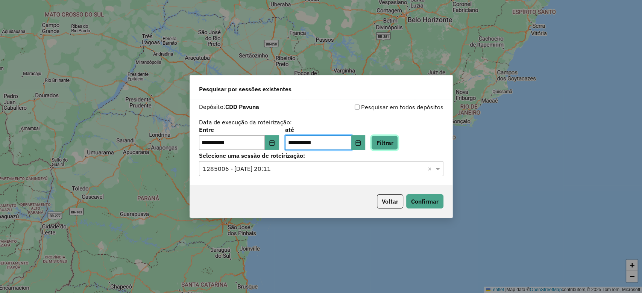
click at [394, 146] on button "Filtrar" at bounding box center [384, 143] width 27 height 14
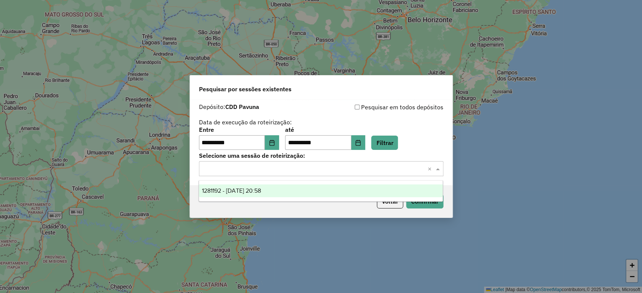
click at [255, 170] on input "text" at bounding box center [314, 169] width 222 height 9
click at [262, 186] on div "1281192 - 23/09/2025 20:58" at bounding box center [321, 191] width 244 height 13
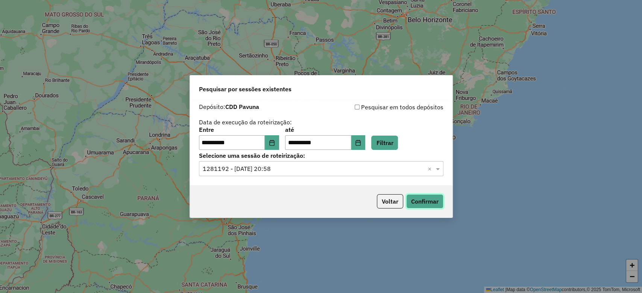
click at [422, 207] on button "Confirmar" at bounding box center [424, 201] width 37 height 14
click at [392, 202] on button "Voltar" at bounding box center [390, 201] width 26 height 14
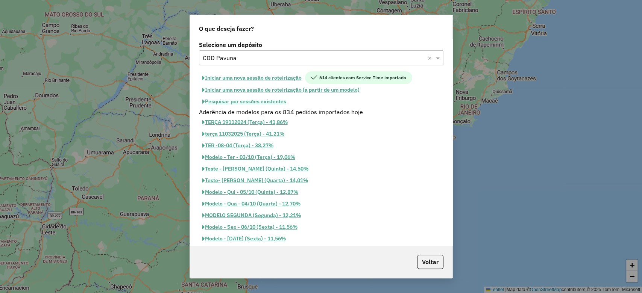
click at [254, 61] on input "text" at bounding box center [314, 58] width 222 height 9
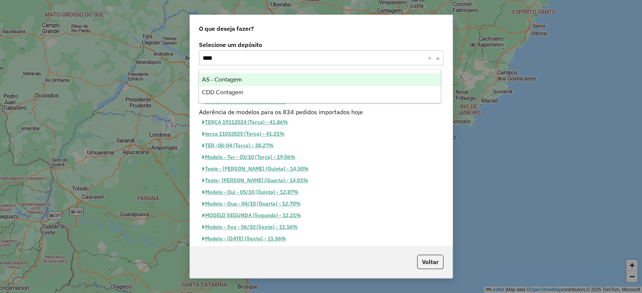
type input "*****"
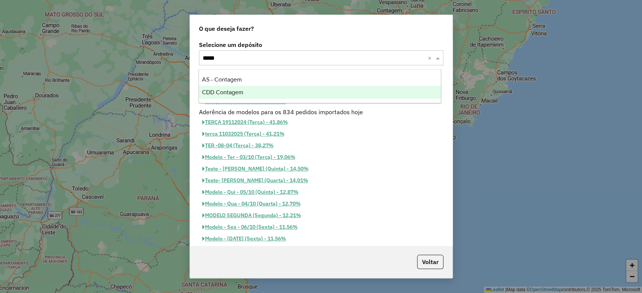
click at [257, 96] on div "CDD Contagem" at bounding box center [320, 92] width 242 height 13
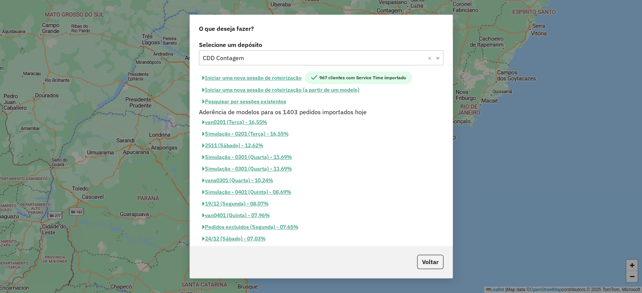
click at [274, 100] on button "Pesquisar por sessões existentes" at bounding box center [244, 102] width 91 height 12
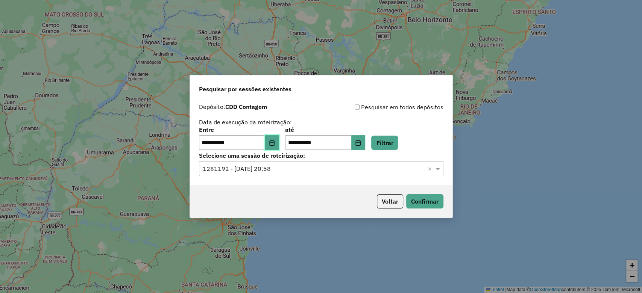
click at [273, 140] on icon "Choose Date" at bounding box center [272, 143] width 6 height 6
click at [396, 131] on div "**********" at bounding box center [321, 138] width 244 height 23
click at [394, 143] on button "Filtrar" at bounding box center [384, 143] width 27 height 14
click at [271, 170] on input "text" at bounding box center [314, 169] width 222 height 9
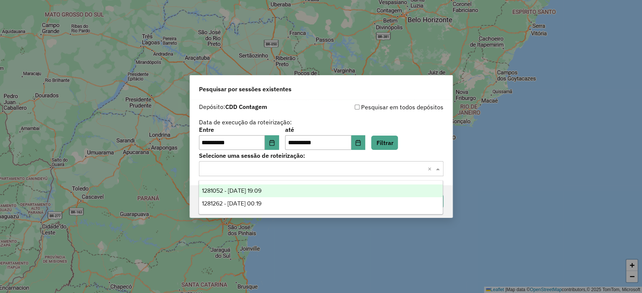
click at [276, 195] on div "1281052 - 23/09/2025 19:09" at bounding box center [321, 191] width 244 height 13
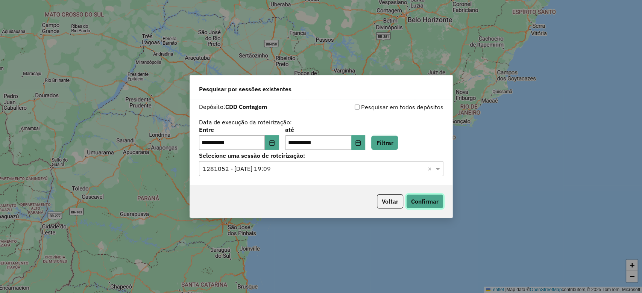
click at [429, 198] on button "Confirmar" at bounding box center [424, 201] width 37 height 14
click at [285, 171] on input "text" at bounding box center [314, 169] width 222 height 9
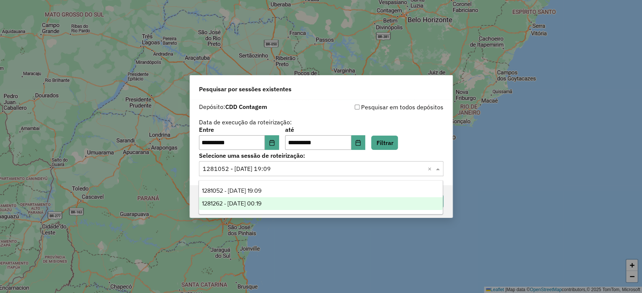
click at [283, 200] on div "1281262 - 23/09/2025 00:19" at bounding box center [321, 203] width 244 height 13
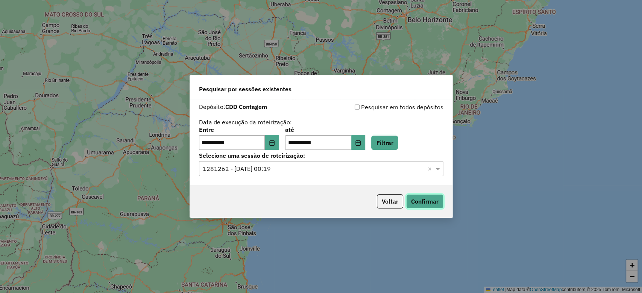
click at [421, 201] on button "Confirmar" at bounding box center [424, 201] width 37 height 14
click at [289, 174] on div "Selecione uma sessão × 1281262 - 23/09/2025 00:19 ×" at bounding box center [321, 168] width 244 height 15
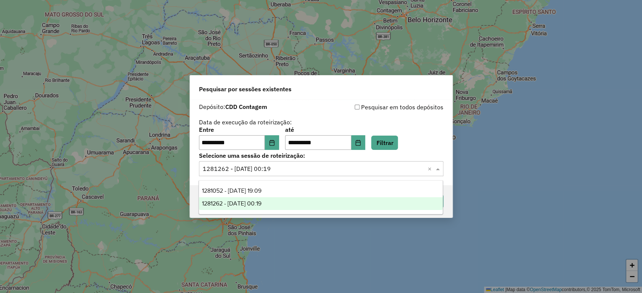
click at [280, 204] on div "1281262 - 23/09/2025 00:19" at bounding box center [321, 203] width 244 height 13
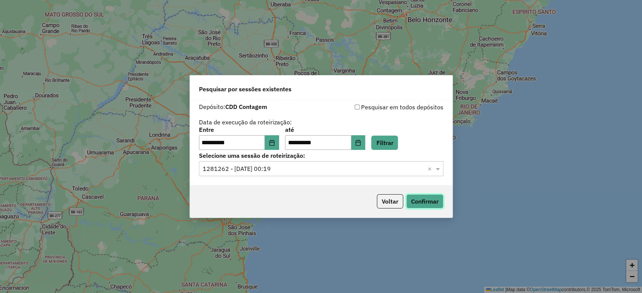
click at [418, 206] on button "Confirmar" at bounding box center [424, 201] width 37 height 14
click at [275, 143] on icon "Choose Date" at bounding box center [272, 143] width 6 height 6
click at [384, 201] on button "Voltar" at bounding box center [390, 201] width 26 height 14
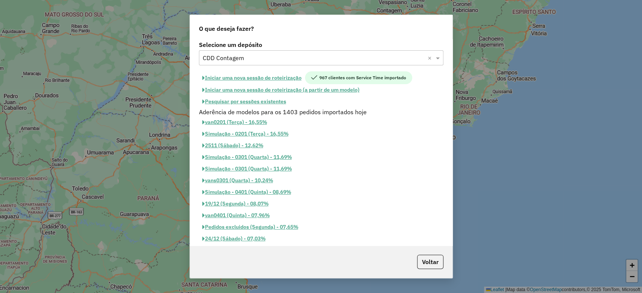
click at [301, 56] on input "text" at bounding box center [314, 58] width 222 height 9
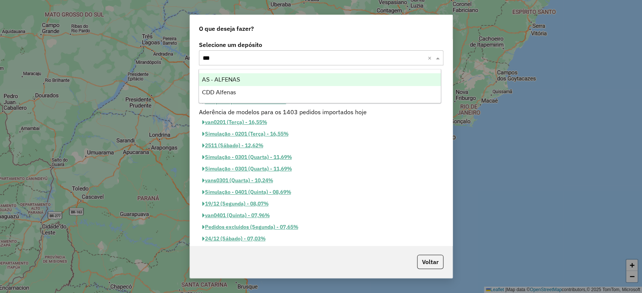
type input "****"
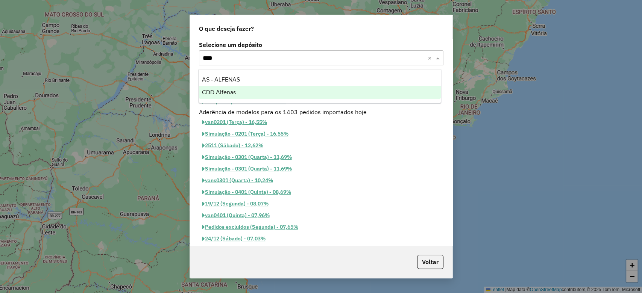
click at [283, 96] on div "CDD Alfenas" at bounding box center [320, 92] width 242 height 13
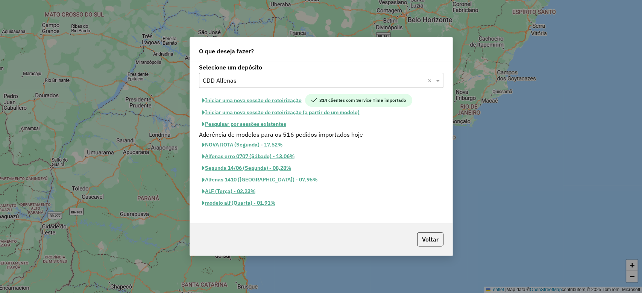
click at [252, 124] on button "Pesquisar por sessões existentes" at bounding box center [244, 124] width 91 height 12
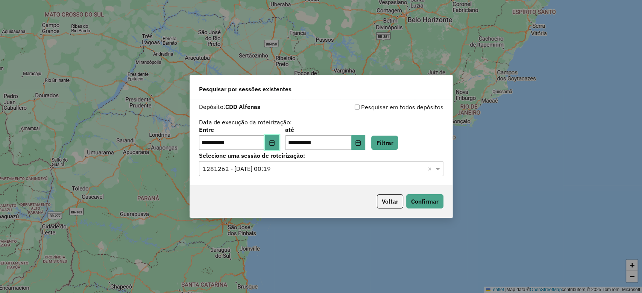
click at [274, 142] on icon "Choose Date" at bounding box center [271, 143] width 5 height 6
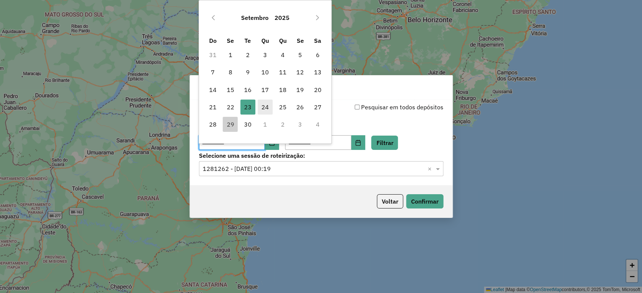
click at [265, 106] on span "24" at bounding box center [264, 107] width 15 height 15
type input "**********"
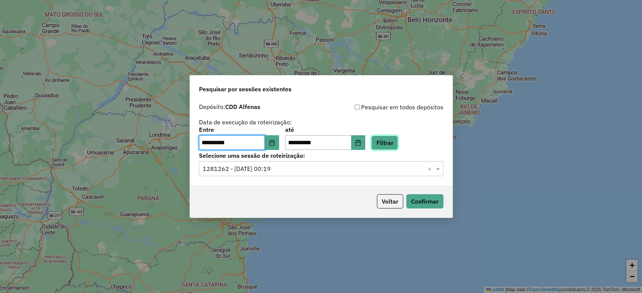
click at [397, 142] on button "Filtrar" at bounding box center [384, 143] width 27 height 14
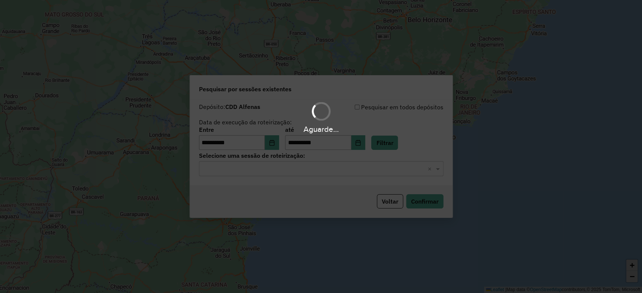
click at [252, 170] on input "text" at bounding box center [314, 169] width 222 height 9
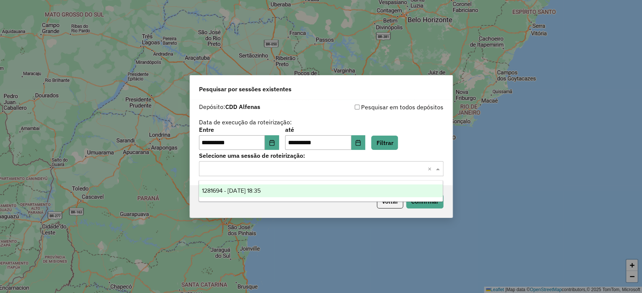
click at [262, 187] on div "1281694 - 24/09/2025 18:35" at bounding box center [321, 191] width 244 height 13
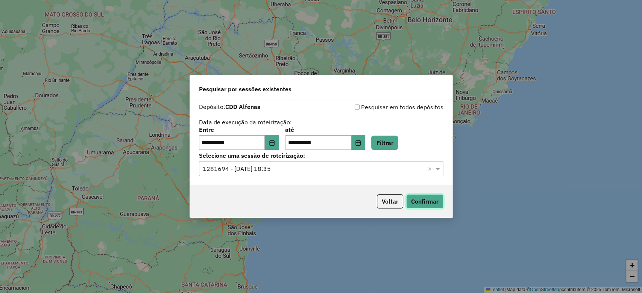
click at [429, 205] on button "Confirmar" at bounding box center [424, 201] width 37 height 14
click at [275, 141] on icon "Choose Date" at bounding box center [272, 143] width 6 height 6
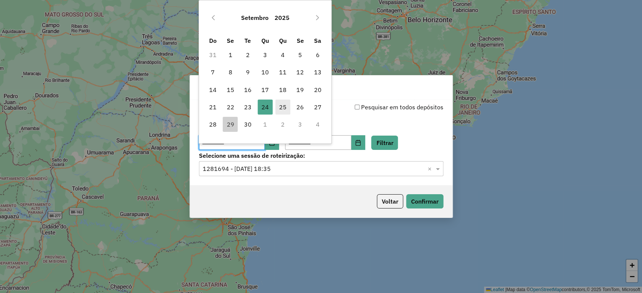
click at [283, 108] on span "25" at bounding box center [282, 107] width 15 height 15
type input "**********"
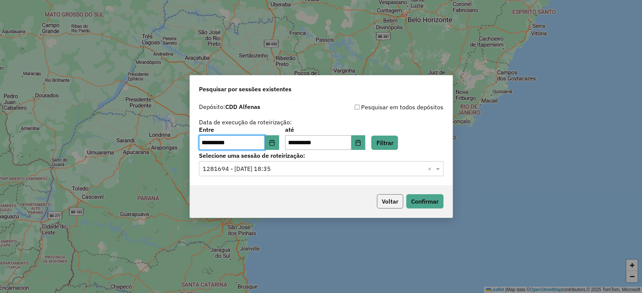
click at [391, 206] on button "Voltar" at bounding box center [390, 201] width 26 height 14
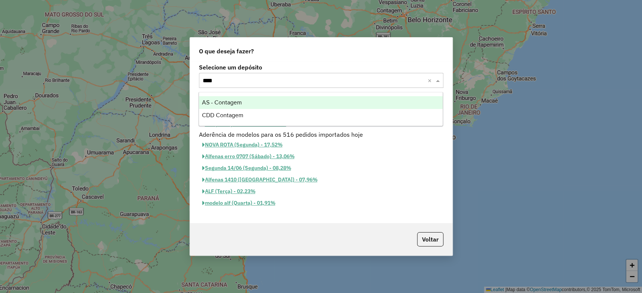
type input "*****"
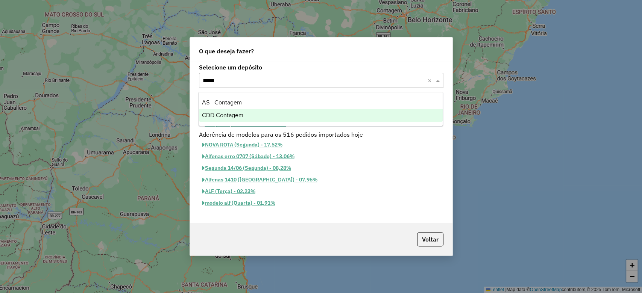
click at [255, 114] on div "CDD Contagem" at bounding box center [321, 115] width 244 height 13
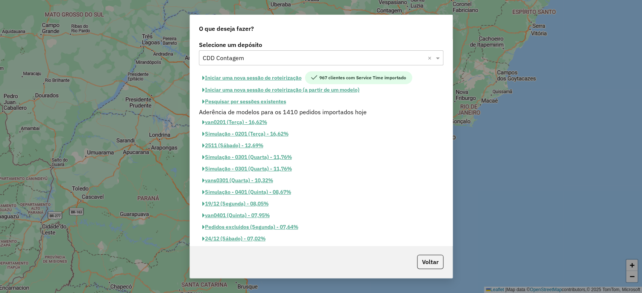
click at [280, 96] on button "Pesquisar por sessões existentes" at bounding box center [244, 102] width 91 height 12
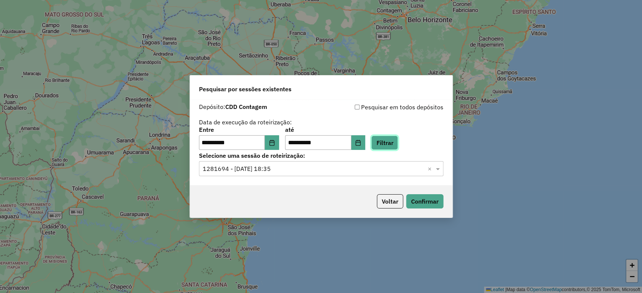
click at [398, 146] on button "Filtrar" at bounding box center [384, 143] width 27 height 14
click at [279, 171] on input "text" at bounding box center [314, 169] width 222 height 9
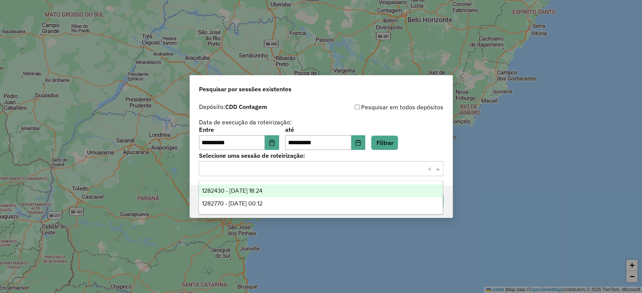
click at [279, 192] on div "1282430 - 25/09/2025 18:24" at bounding box center [321, 191] width 244 height 13
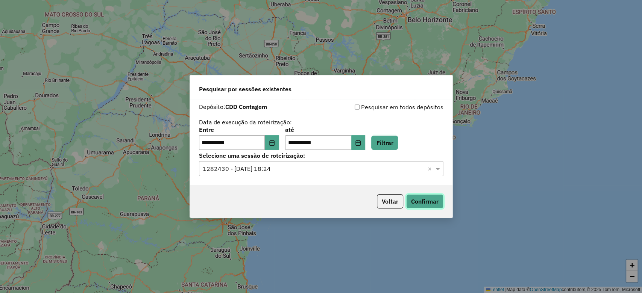
click at [429, 202] on button "Confirmar" at bounding box center [424, 201] width 37 height 14
click at [260, 172] on input "text" at bounding box center [314, 169] width 222 height 9
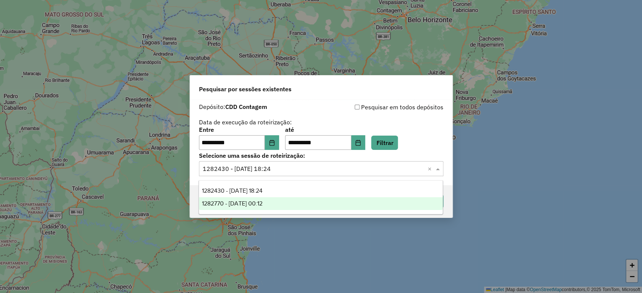
click at [262, 202] on span "1282770 - 25/09/2025 00:12" at bounding box center [232, 203] width 61 height 6
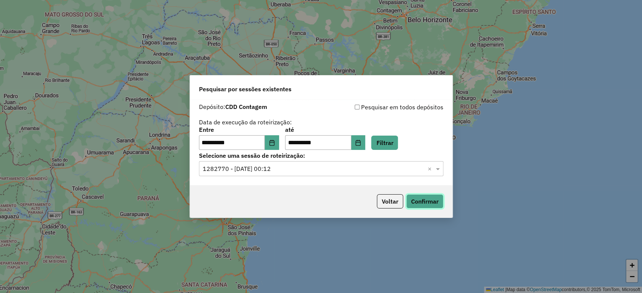
click at [430, 199] on button "Confirmar" at bounding box center [424, 201] width 37 height 14
click at [389, 204] on button "Voltar" at bounding box center [390, 201] width 26 height 14
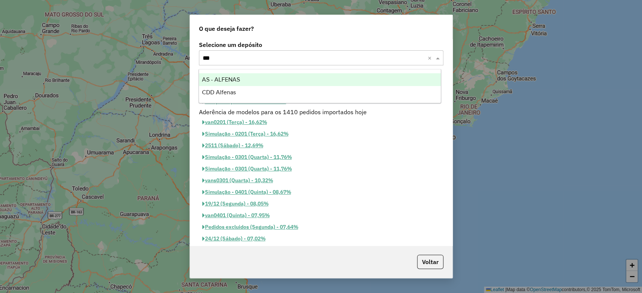
type input "****"
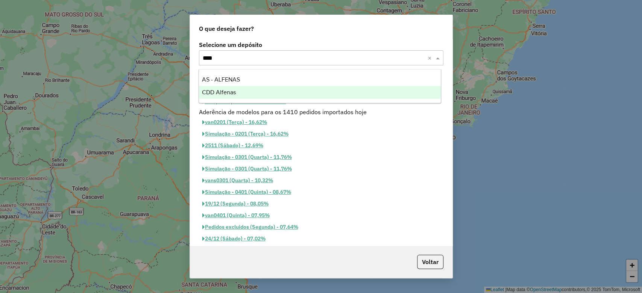
click at [285, 95] on div "CDD Alfenas" at bounding box center [320, 92] width 242 height 13
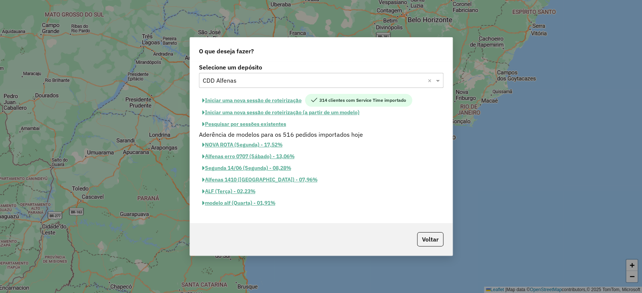
click at [270, 126] on button "Pesquisar por sessões existentes" at bounding box center [244, 124] width 91 height 12
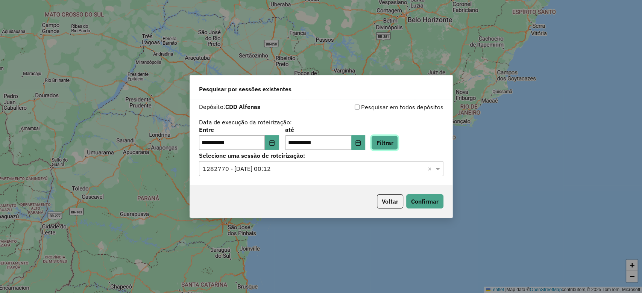
click at [398, 138] on button "Filtrar" at bounding box center [384, 143] width 27 height 14
click at [287, 173] on input "text" at bounding box center [314, 169] width 222 height 9
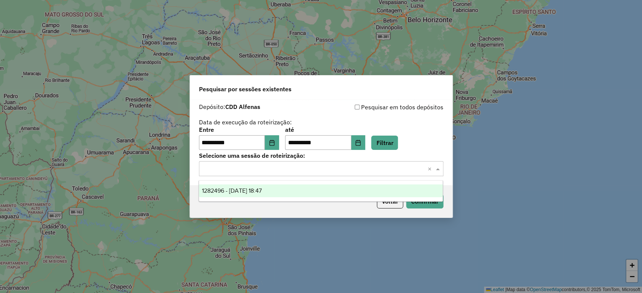
click at [288, 193] on div "1282496 - 25/09/2025 18:47" at bounding box center [321, 191] width 244 height 13
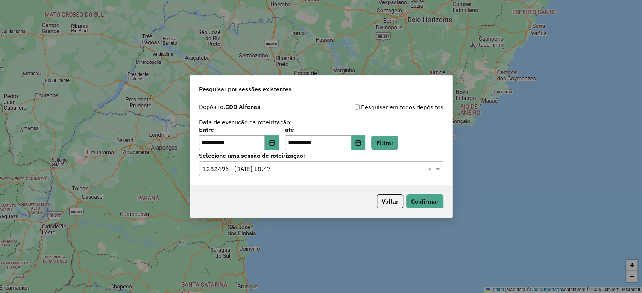
click at [424, 210] on div "Voltar Confirmar" at bounding box center [321, 201] width 262 height 32
click at [423, 205] on button "Confirmar" at bounding box center [424, 201] width 37 height 14
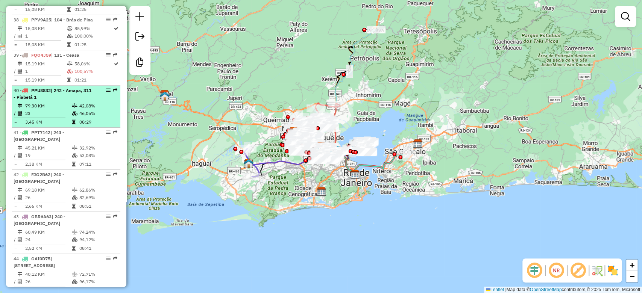
scroll to position [1854, 0]
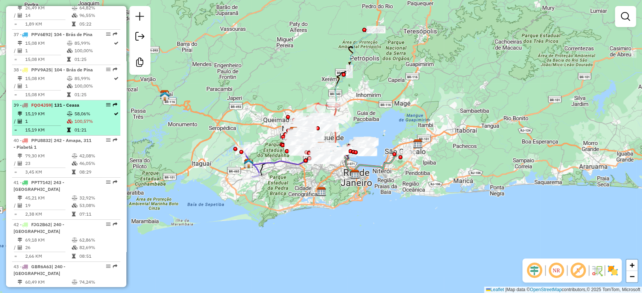
click at [77, 118] on td "100,57%" at bounding box center [93, 122] width 39 height 8
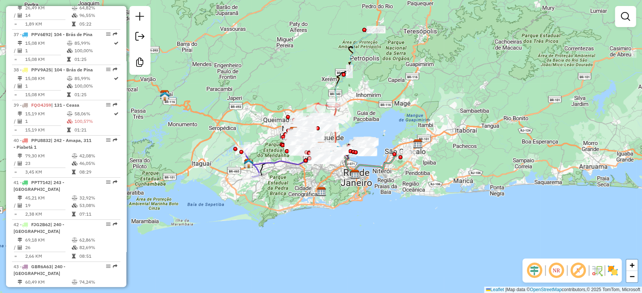
select select "**********"
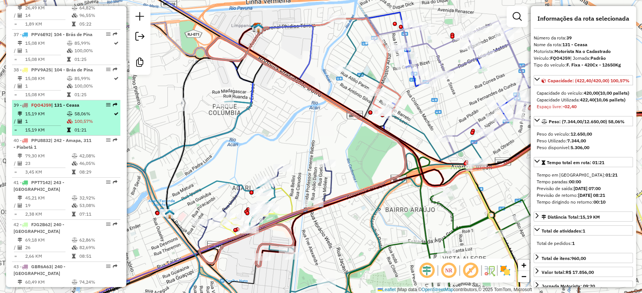
click at [51, 110] on td "15,19 KM" at bounding box center [46, 114] width 42 height 8
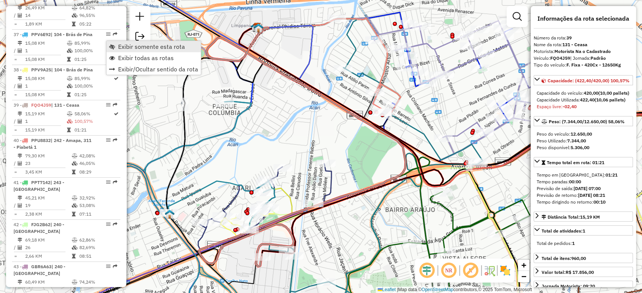
click at [119, 46] on span "Exibir somente esta rota" at bounding box center [151, 47] width 67 height 6
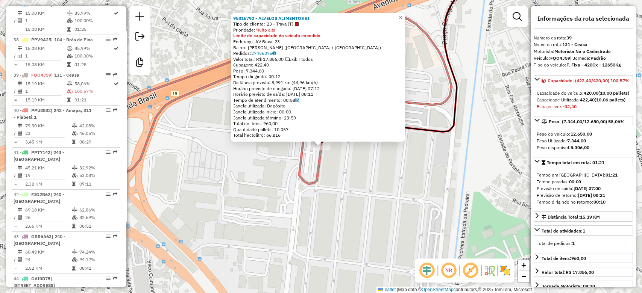
scroll to position [1886, 0]
click at [265, 53] on link "27456375" at bounding box center [263, 53] width 25 height 6
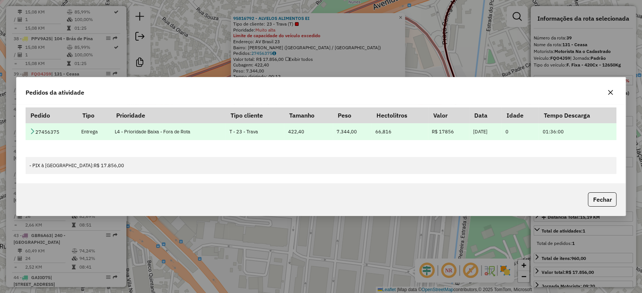
click at [33, 132] on icon at bounding box center [32, 131] width 6 height 6
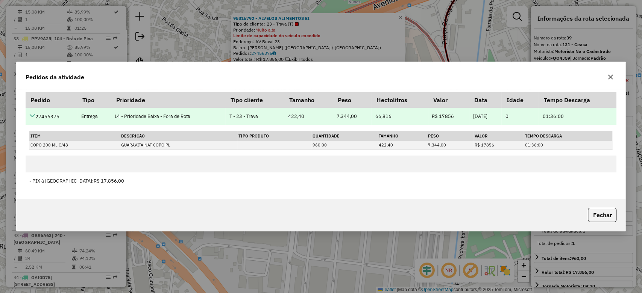
click at [33, 132] on th "Item" at bounding box center [74, 136] width 91 height 10
click at [34, 117] on icon at bounding box center [32, 116] width 6 height 6
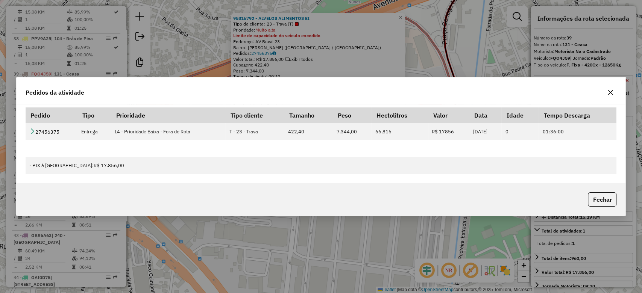
click at [612, 93] on icon "button" at bounding box center [610, 92] width 6 height 6
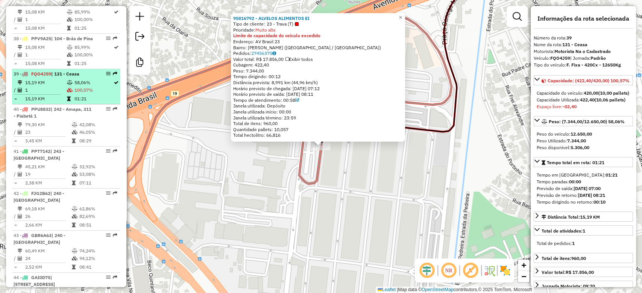
click at [77, 86] on td "100,57%" at bounding box center [93, 90] width 39 height 8
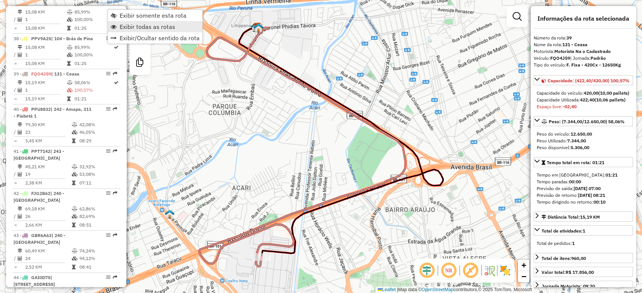
click at [136, 26] on span "Exibir todas as rotas" at bounding box center [148, 27] width 56 height 6
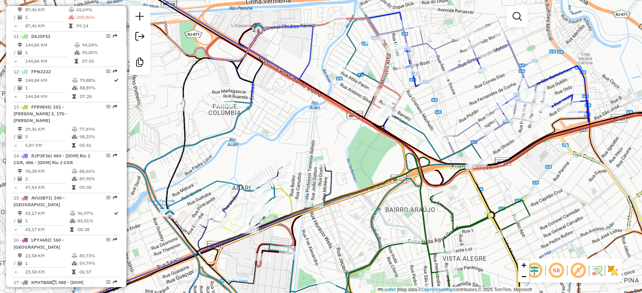
scroll to position [523, 0]
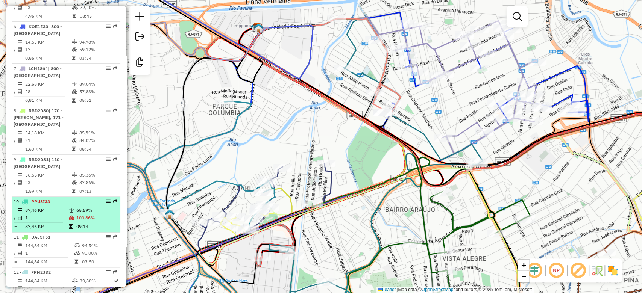
click at [64, 207] on td "87,46 KM" at bounding box center [47, 211] width 44 height 8
select select "**********"
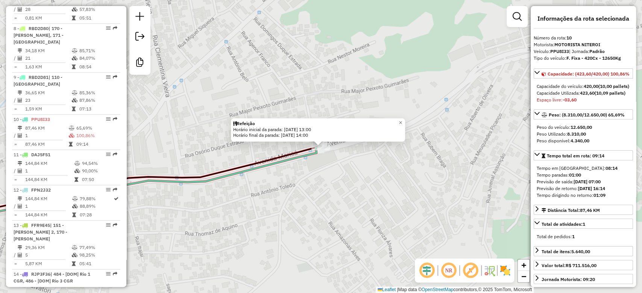
scroll to position [707, 0]
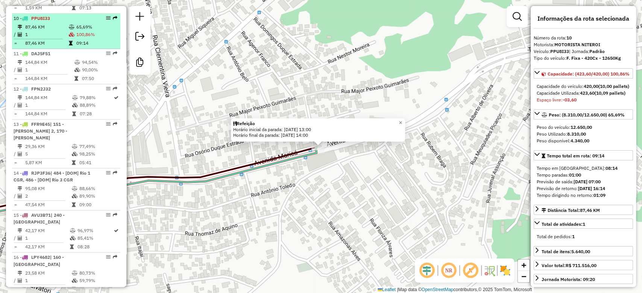
click at [95, 16] on div at bounding box center [106, 18] width 23 height 5
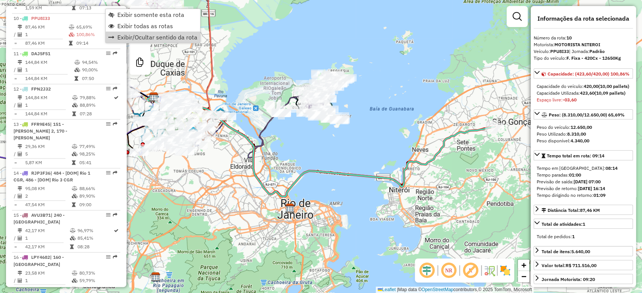
click at [354, 194] on div "Janela de atendimento Grade de atendimento Capacidade Transportadoras Veículos …" at bounding box center [321, 146] width 642 height 293
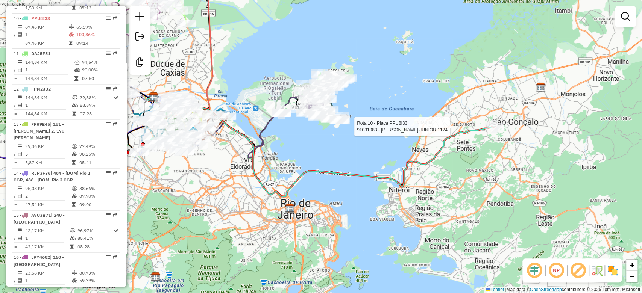
select select "**********"
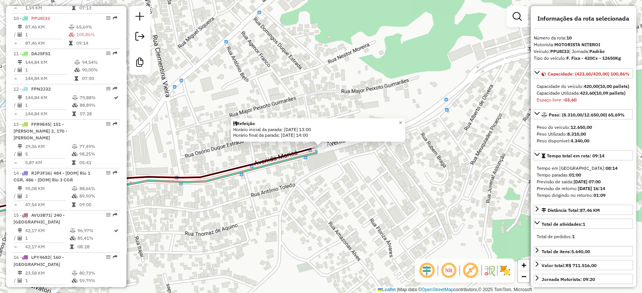
click at [314, 195] on div "Refeição Horário inicial da parada: 27/09/2025 13:00 Horário final da parada: 2…" at bounding box center [321, 146] width 642 height 293
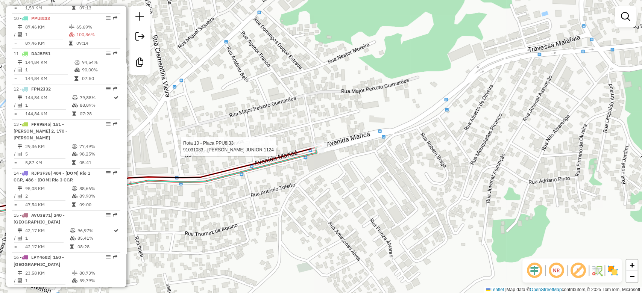
select select "**********"
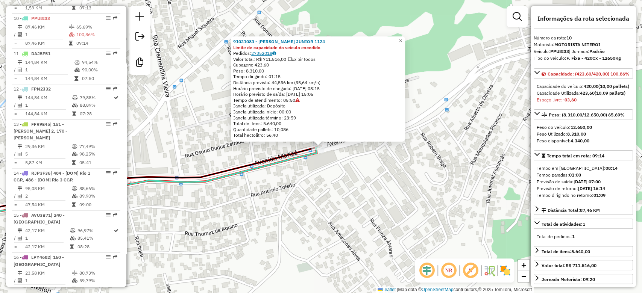
click at [263, 55] on link "27352018" at bounding box center [263, 53] width 25 height 6
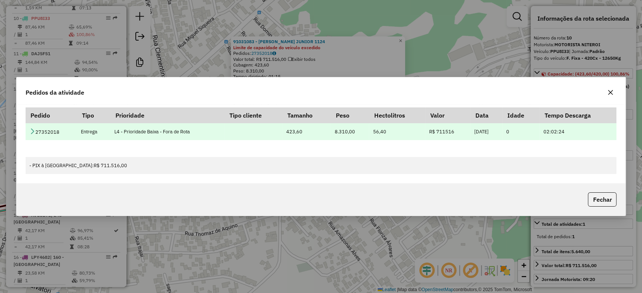
click at [34, 130] on icon at bounding box center [32, 131] width 6 height 6
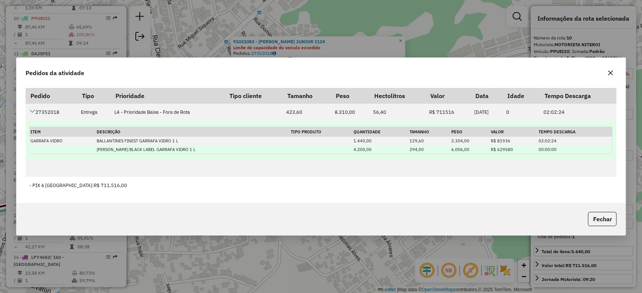
drag, startPoint x: 96, startPoint y: 141, endPoint x: 209, endPoint y: 149, distance: 112.6
click at [209, 149] on tbody "GARRAFA VIDRO BALLANTINES FINEST GARRAFA VIDRO 1 L 1.440,00 129,60 2.304,00 R$ …" at bounding box center [320, 145] width 583 height 17
copy tbody "BALLANTINES FINEST GARRAFA VIDRO 1 L 1.440,00 129,60 2.304,00 R$ 81936 02:02:24…"
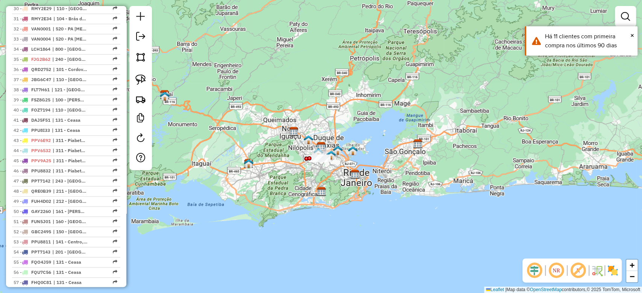
scroll to position [651, 0]
click at [57, 138] on span "| 311 - Piabetá 1" at bounding box center [70, 141] width 35 height 7
select select "**********"
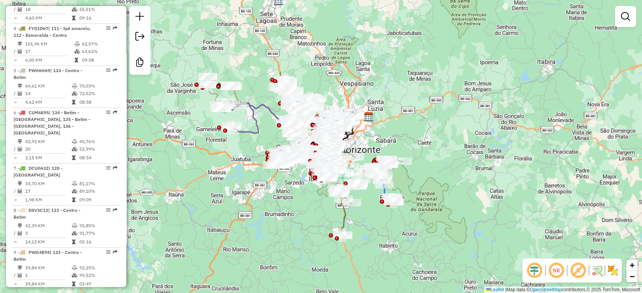
scroll to position [781, 0]
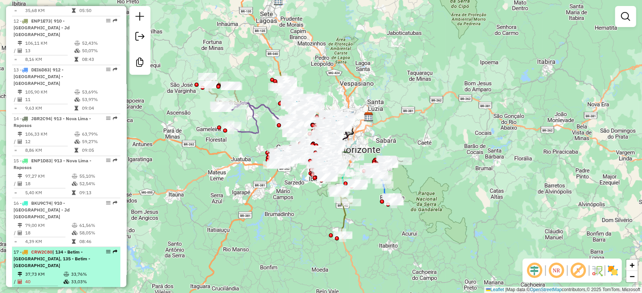
click at [59, 278] on td "40" at bounding box center [44, 282] width 38 height 8
select select "**********"
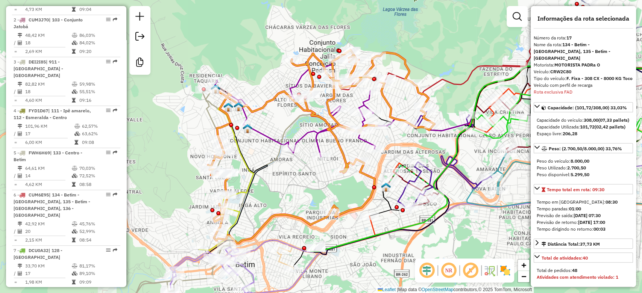
scroll to position [336, 0]
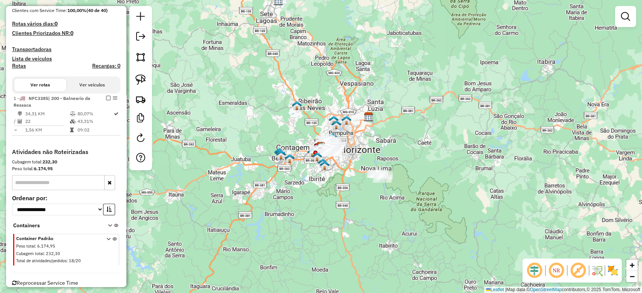
scroll to position [214, 0]
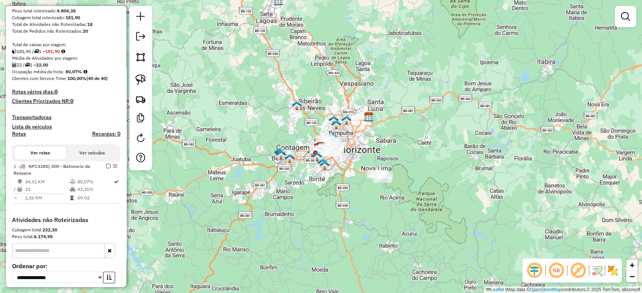
scroll to position [214, 0]
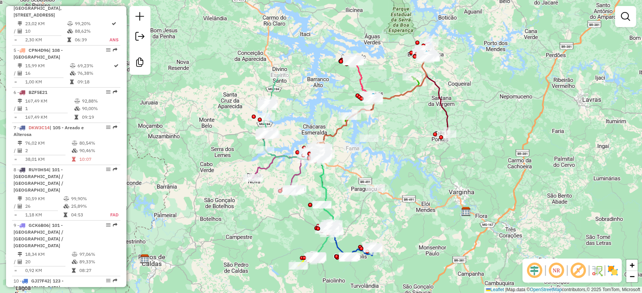
scroll to position [351, 0]
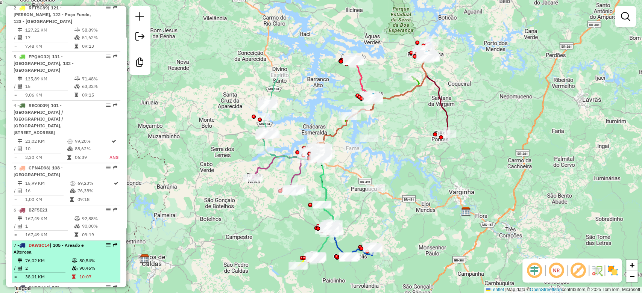
click at [61, 243] on div "7 - DKW3C14 | 105 - Areado e Alterosa" at bounding box center [54, 249] width 80 height 14
select select "**********"
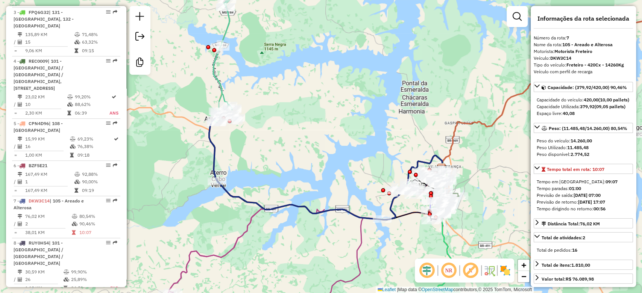
scroll to position [451, 0]
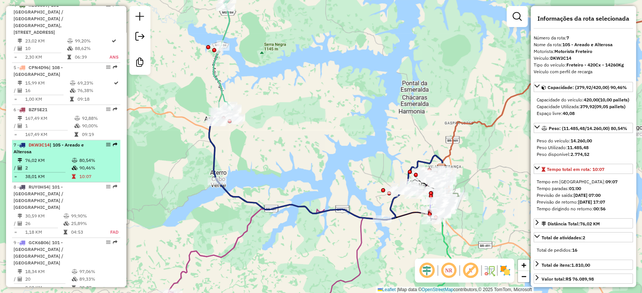
click at [72, 164] on td at bounding box center [75, 168] width 8 height 8
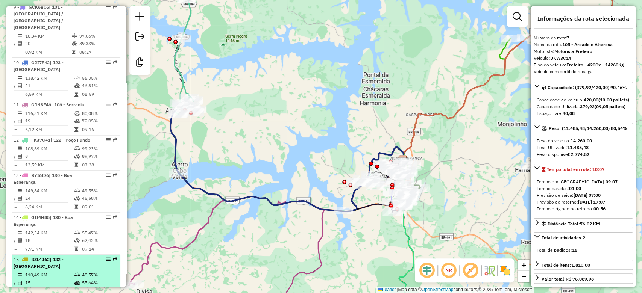
scroll to position [651, 0]
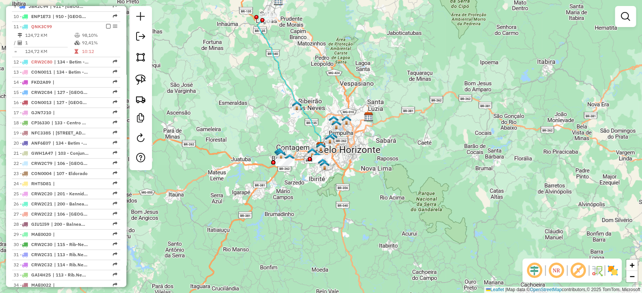
scroll to position [351, 0]
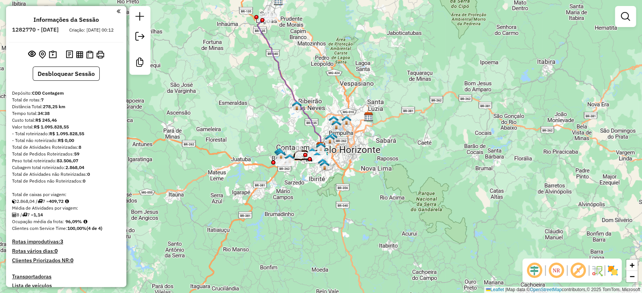
scroll to position [327, 0]
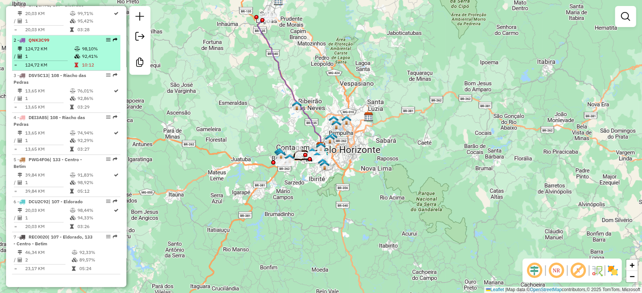
click at [84, 42] on div "2 - QNK3C99" at bounding box center [54, 40] width 80 height 7
select select "**********"
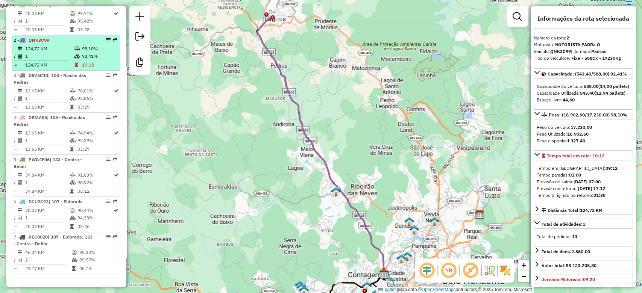
click at [84, 43] on div "2 - QNK3C99" at bounding box center [54, 40] width 80 height 7
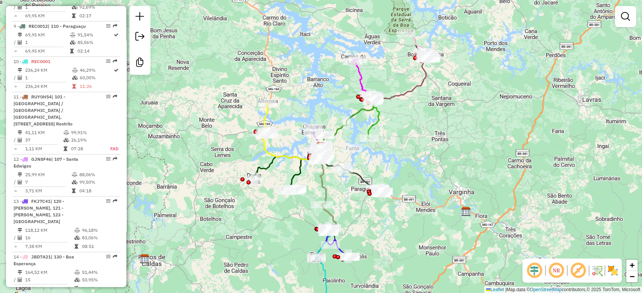
scroll to position [551, 0]
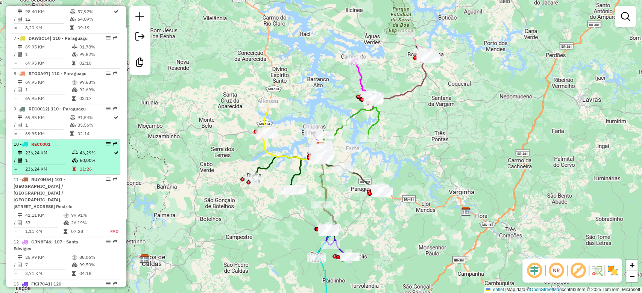
click at [61, 158] on td "1" at bounding box center [48, 161] width 47 height 8
select select "**********"
